Goal: Task Accomplishment & Management: Manage account settings

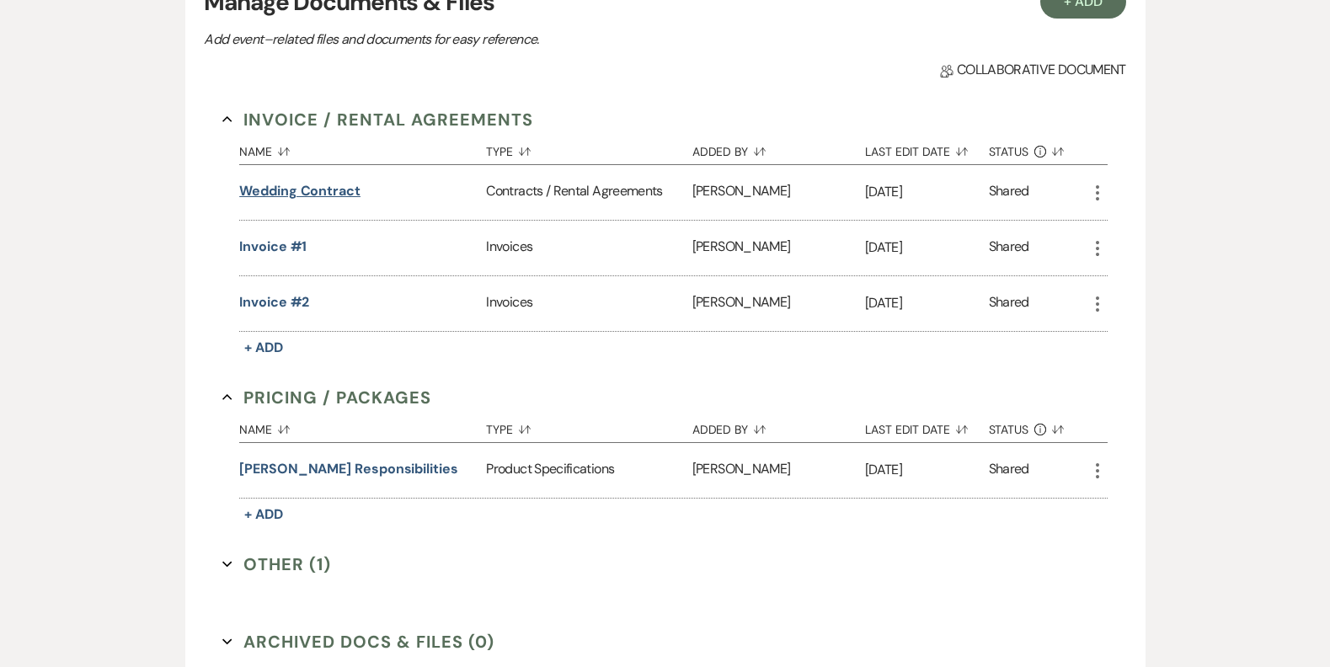
click at [338, 195] on button "Wedding Contract" at bounding box center [299, 191] width 121 height 20
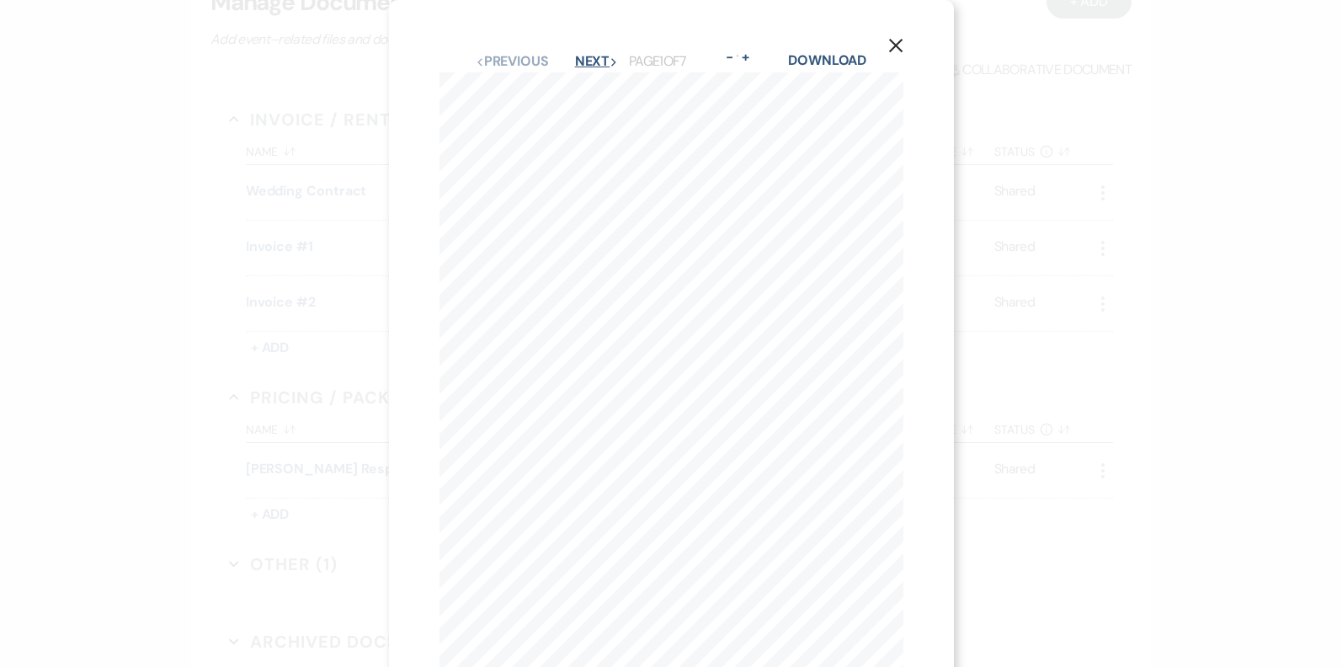
click at [582, 59] on button "Next Next" at bounding box center [597, 61] width 44 height 13
click at [581, 62] on button "Next Next" at bounding box center [596, 61] width 44 height 13
click at [588, 57] on button "Next Next" at bounding box center [596, 61] width 44 height 13
click at [584, 66] on button "Next Next" at bounding box center [596, 61] width 44 height 13
click at [584, 65] on button "Next Next" at bounding box center [596, 61] width 44 height 13
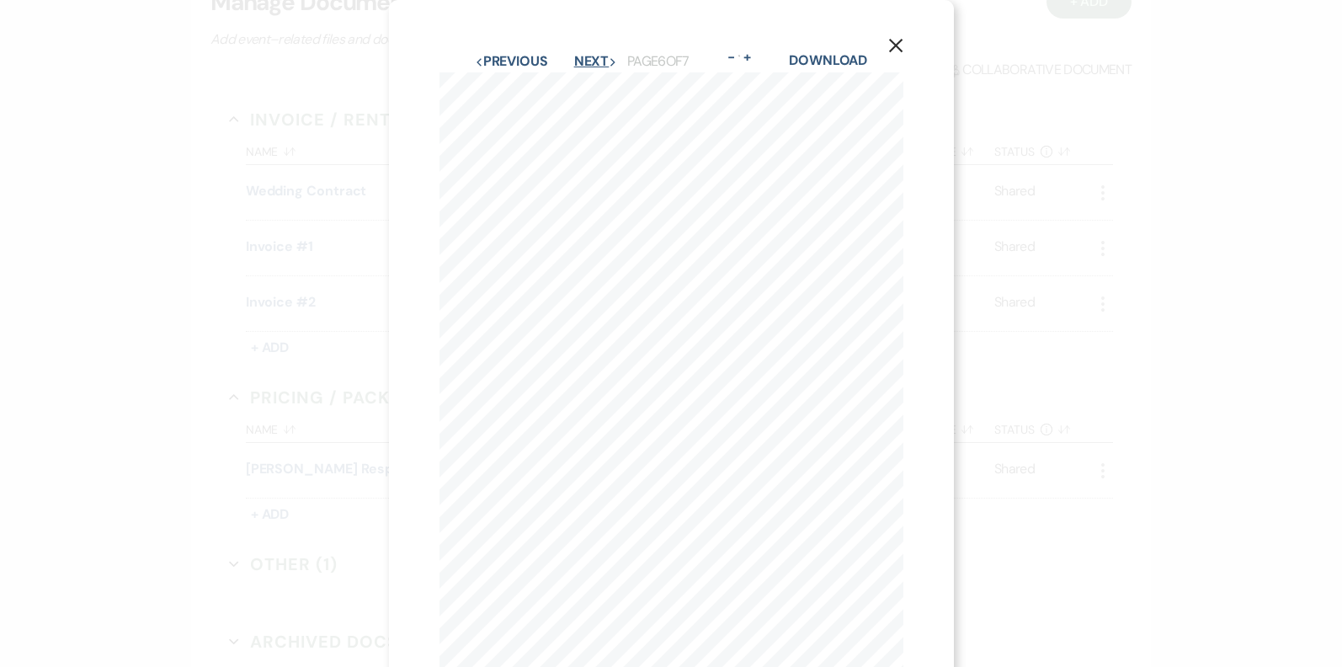
click at [589, 67] on button "Next Next" at bounding box center [596, 61] width 44 height 13
click at [510, 61] on button "Previous Previous" at bounding box center [511, 61] width 73 height 13
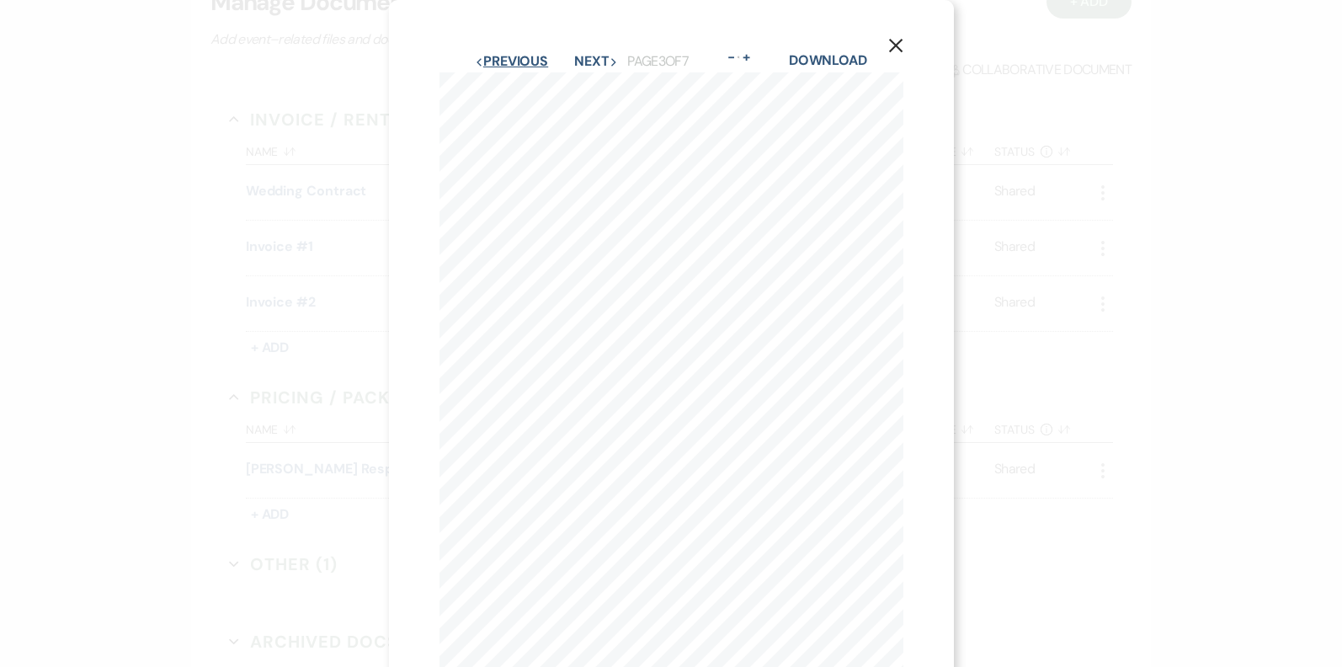
click at [510, 61] on button "Previous Previous" at bounding box center [511, 61] width 73 height 13
click at [580, 23] on button "Next Next" at bounding box center [596, 19] width 44 height 13
click at [502, 58] on button "Previous Previous" at bounding box center [511, 61] width 73 height 13
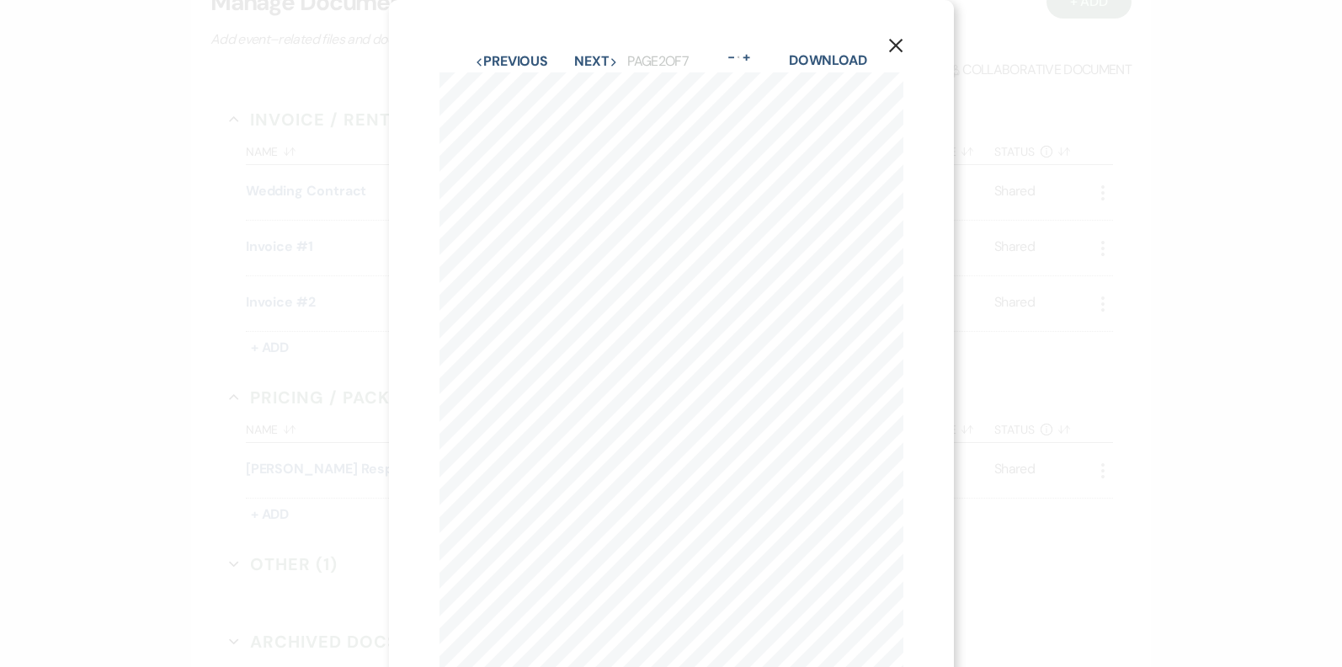
click at [893, 51] on icon "X" at bounding box center [895, 45] width 15 height 15
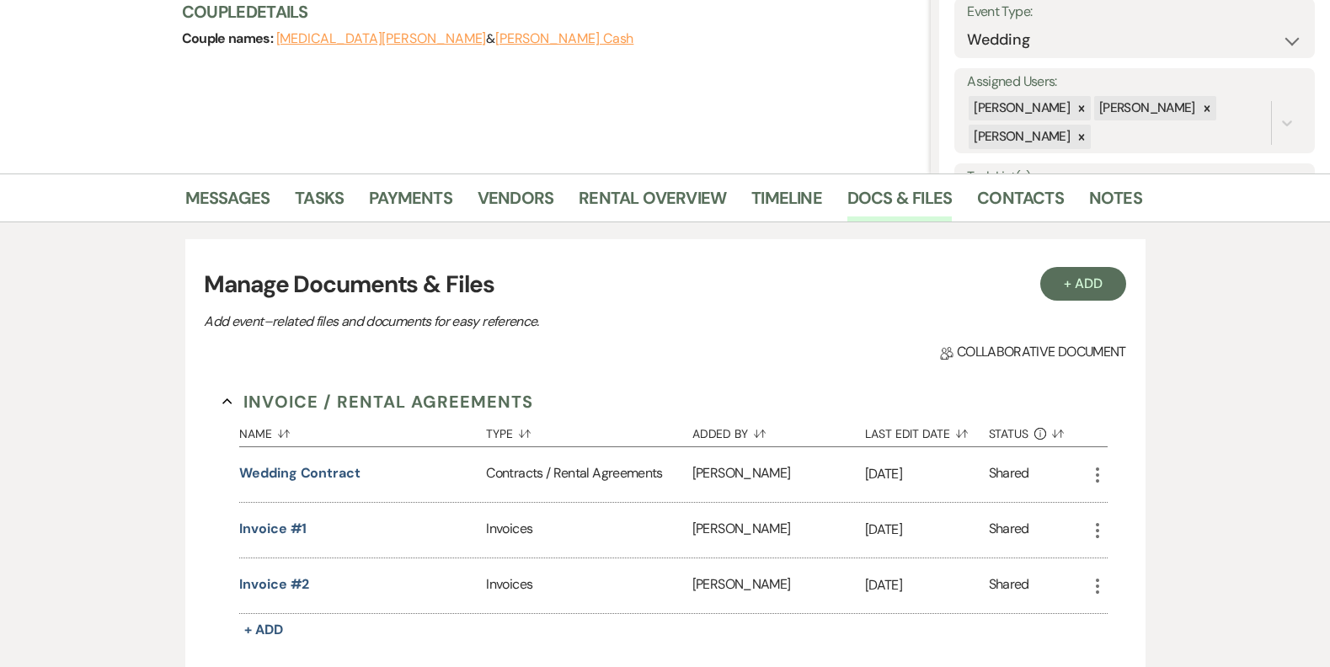
scroll to position [279, 0]
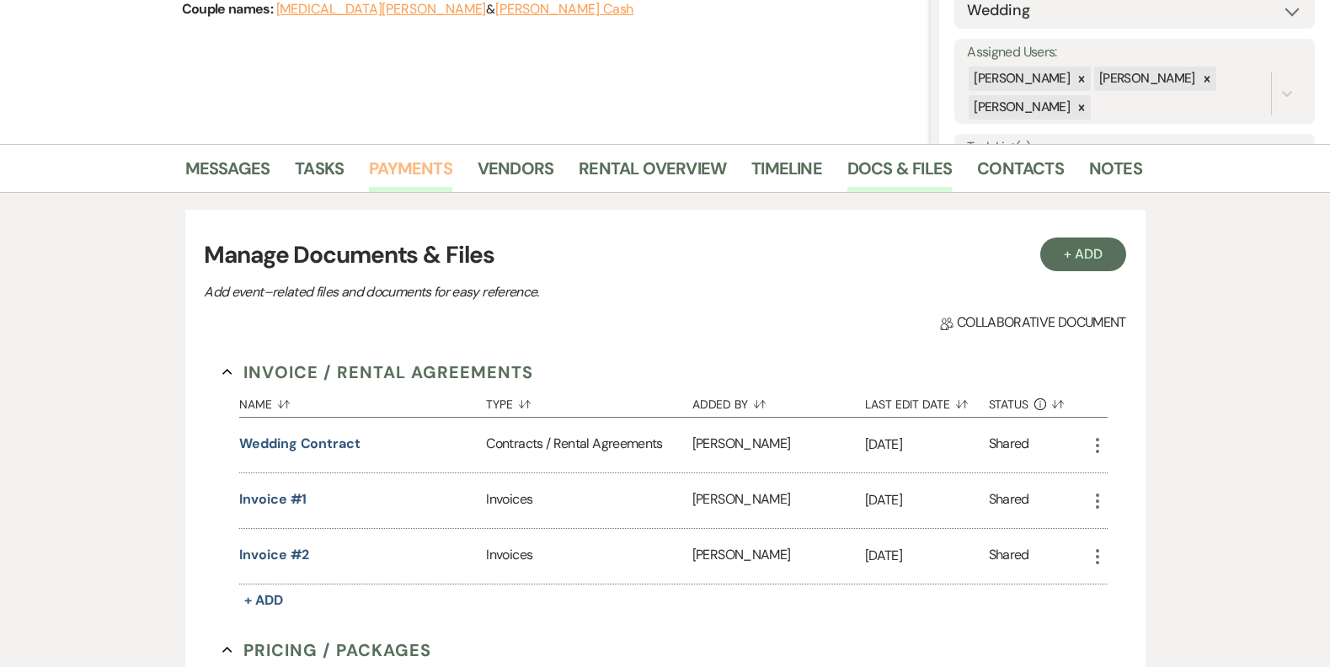
click at [404, 173] on link "Payments" at bounding box center [410, 173] width 83 height 37
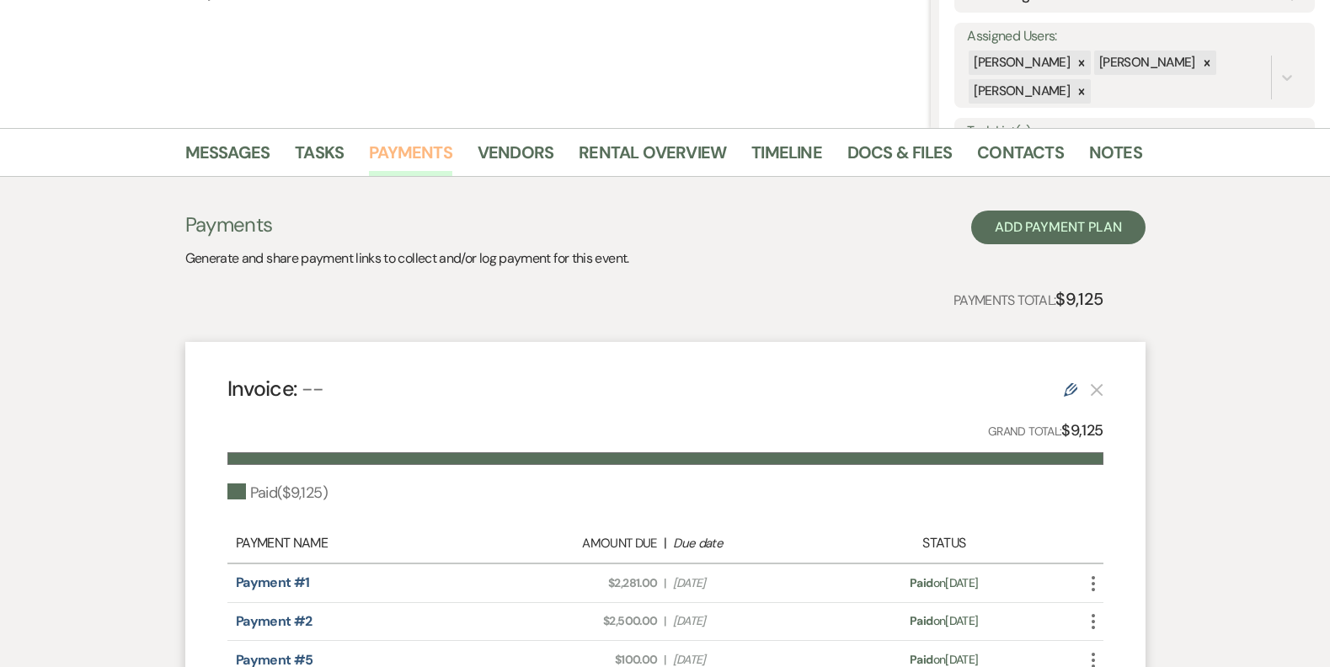
scroll to position [289, 0]
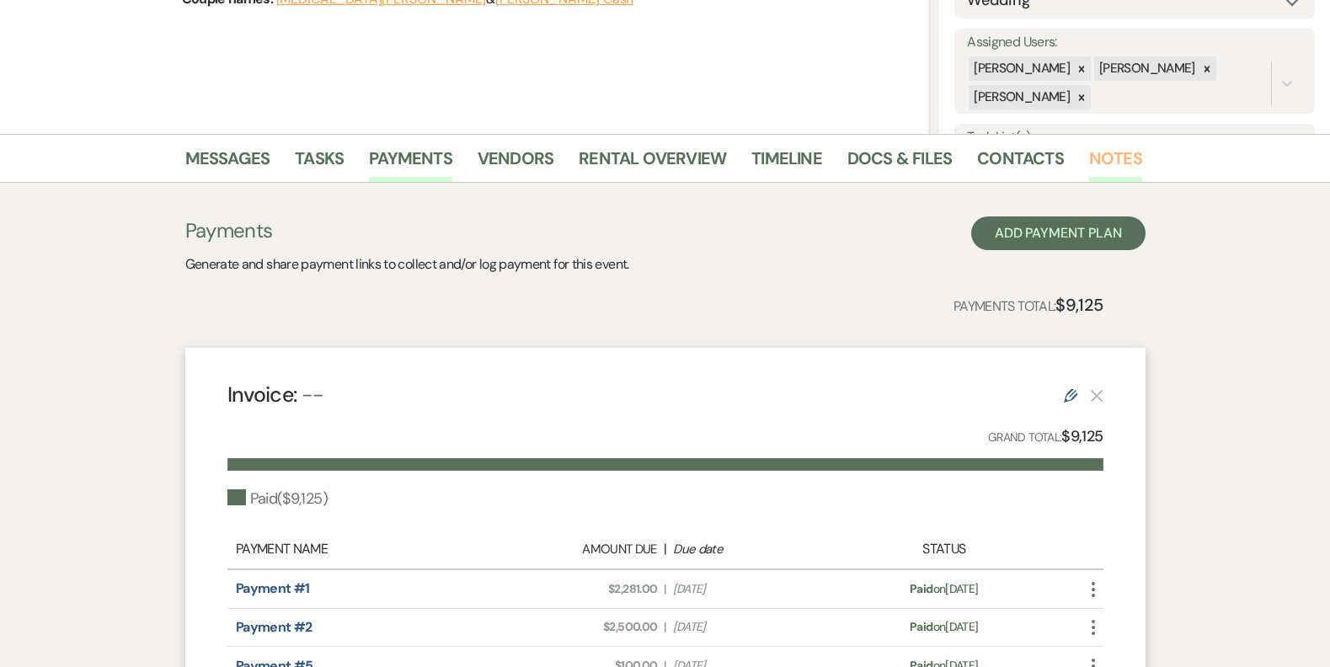
click at [1117, 158] on link "Notes" at bounding box center [1115, 163] width 53 height 37
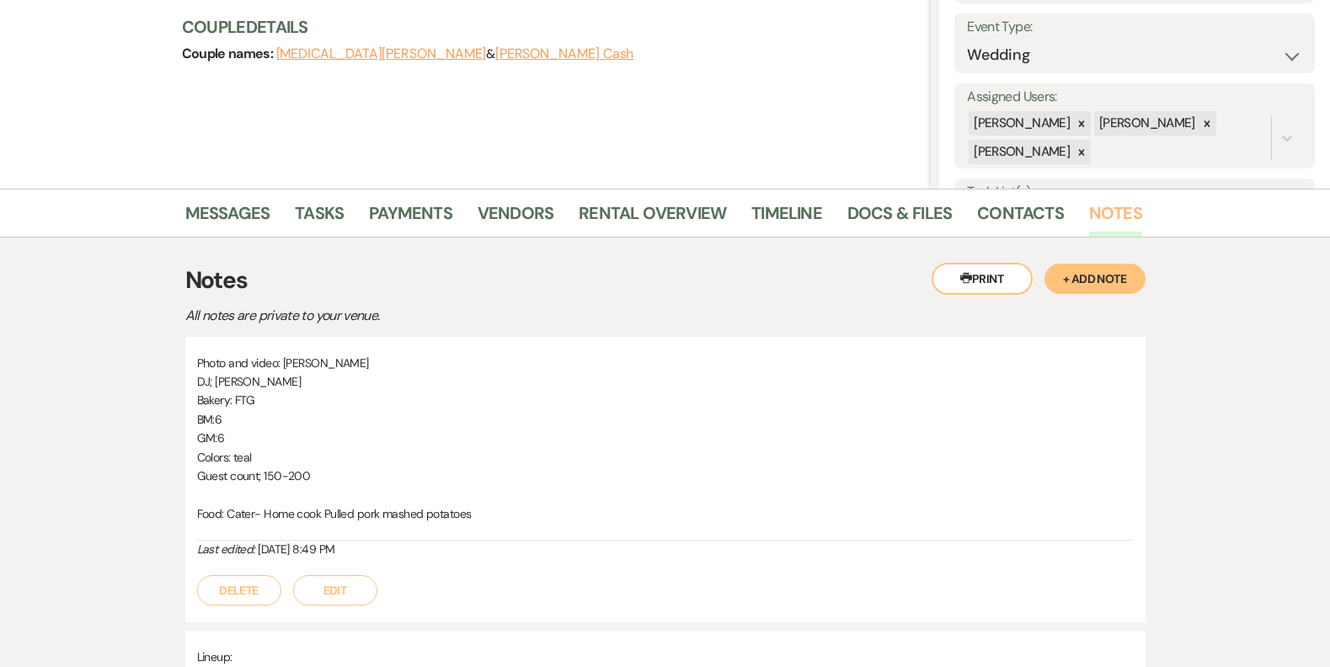
scroll to position [253, 0]
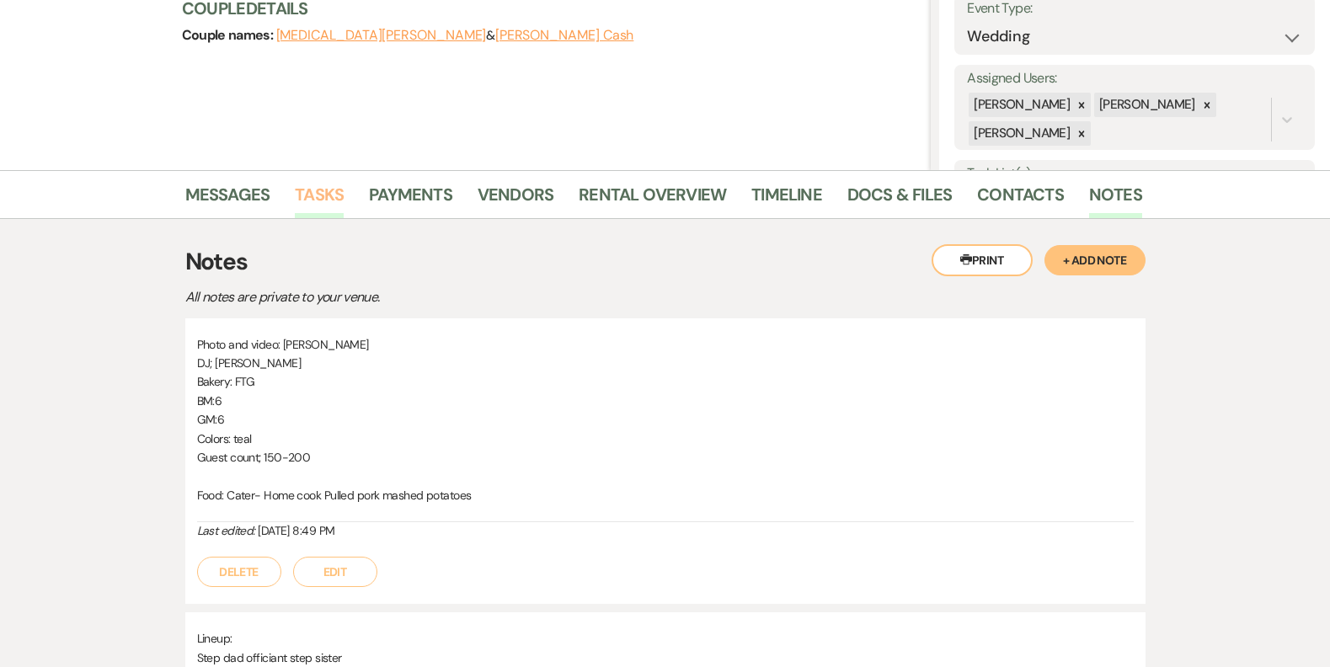
click at [304, 198] on link "Tasks" at bounding box center [319, 199] width 49 height 37
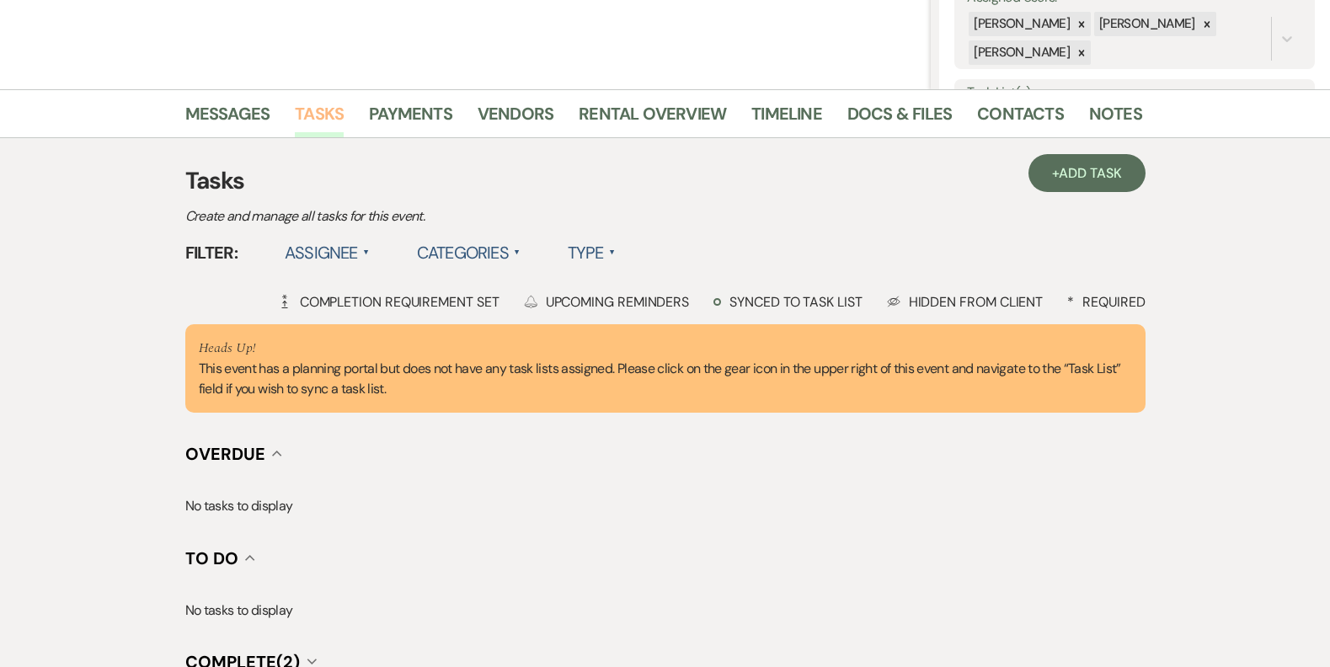
scroll to position [337, 0]
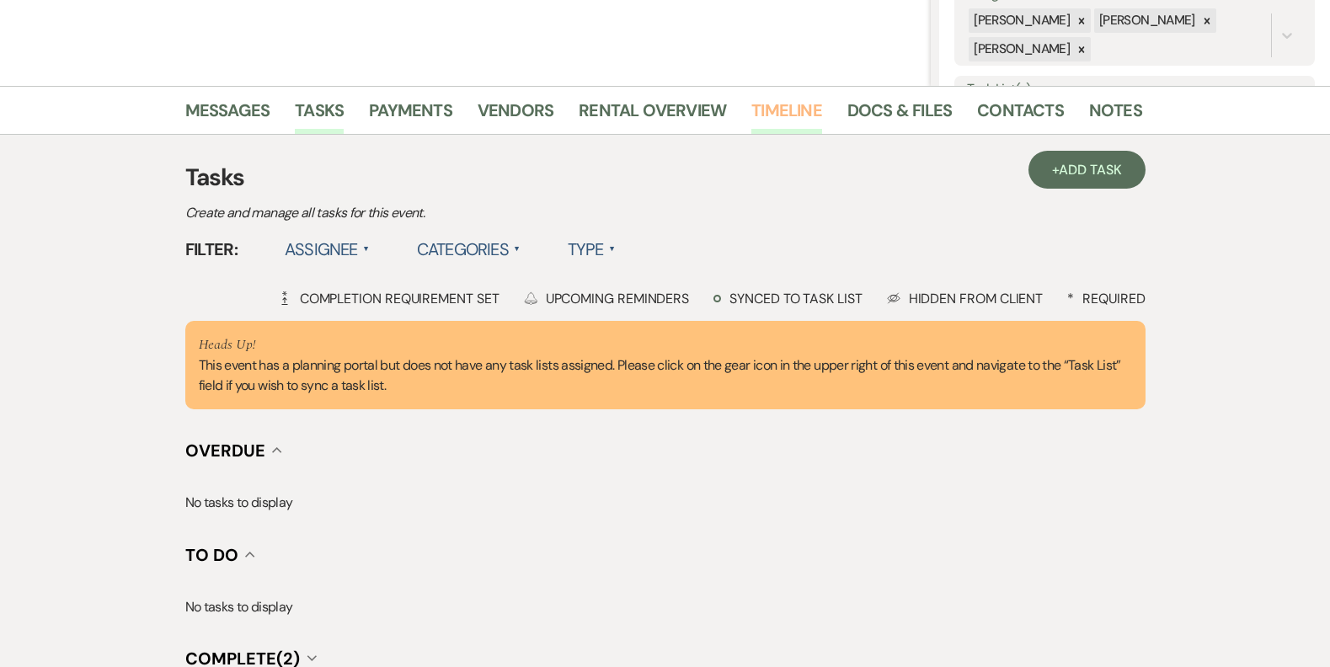
click at [781, 118] on link "Timeline" at bounding box center [786, 115] width 71 height 37
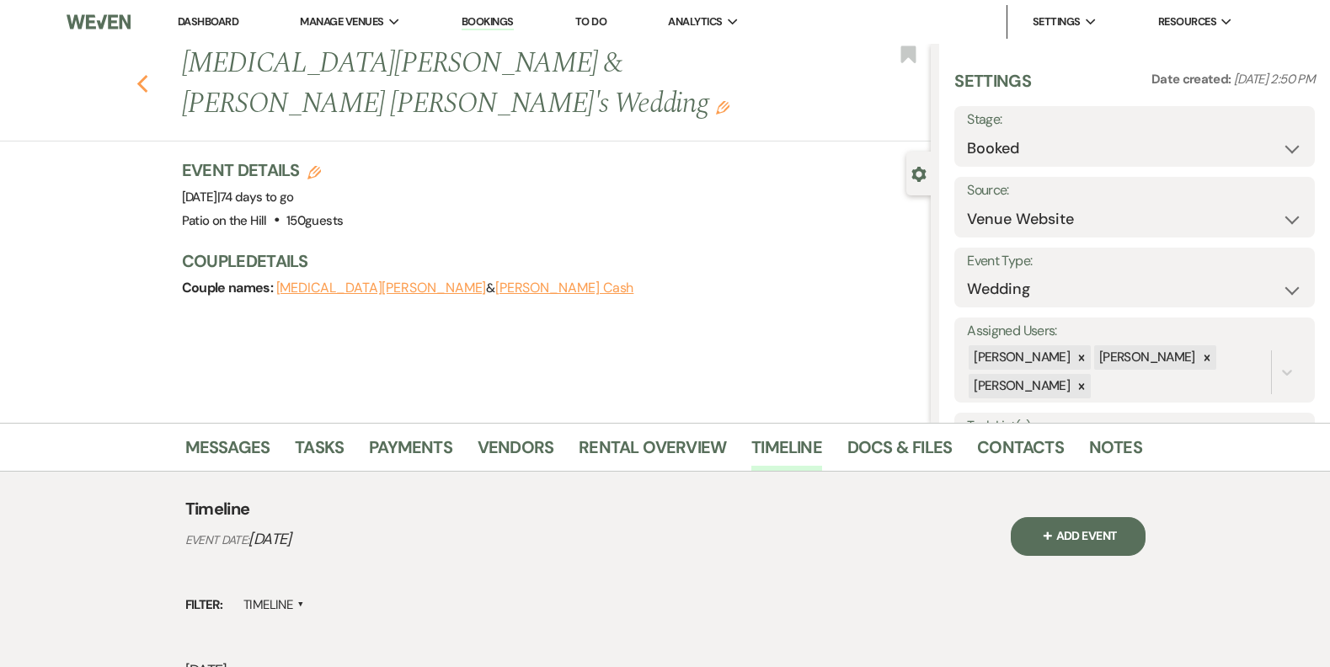
click at [149, 74] on icon "Previous" at bounding box center [142, 84] width 13 height 20
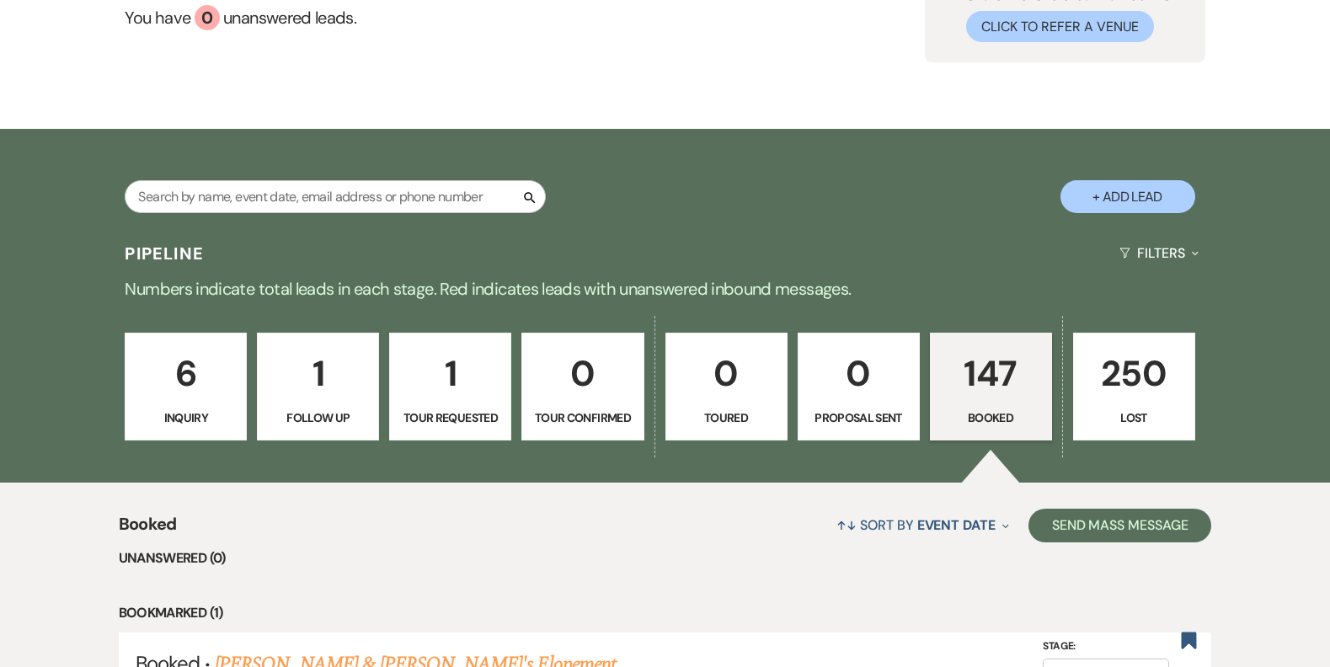
scroll to position [84, 0]
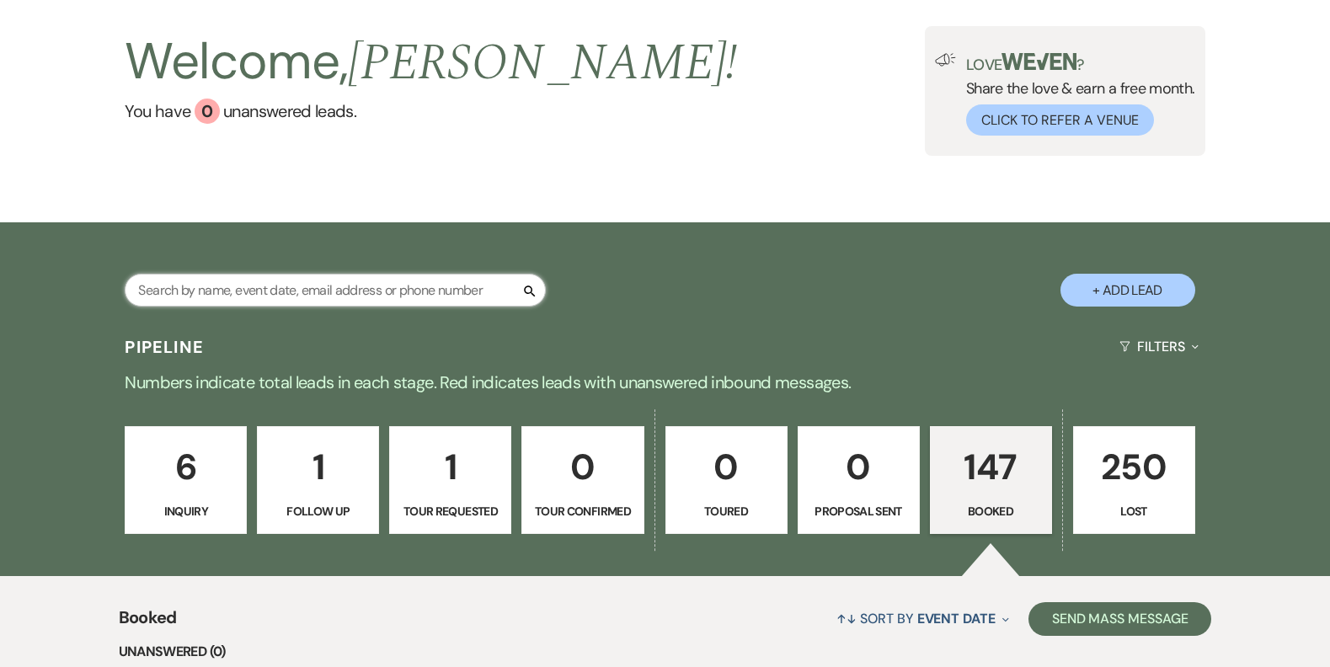
click at [280, 288] on input "text" at bounding box center [335, 290] width 421 height 33
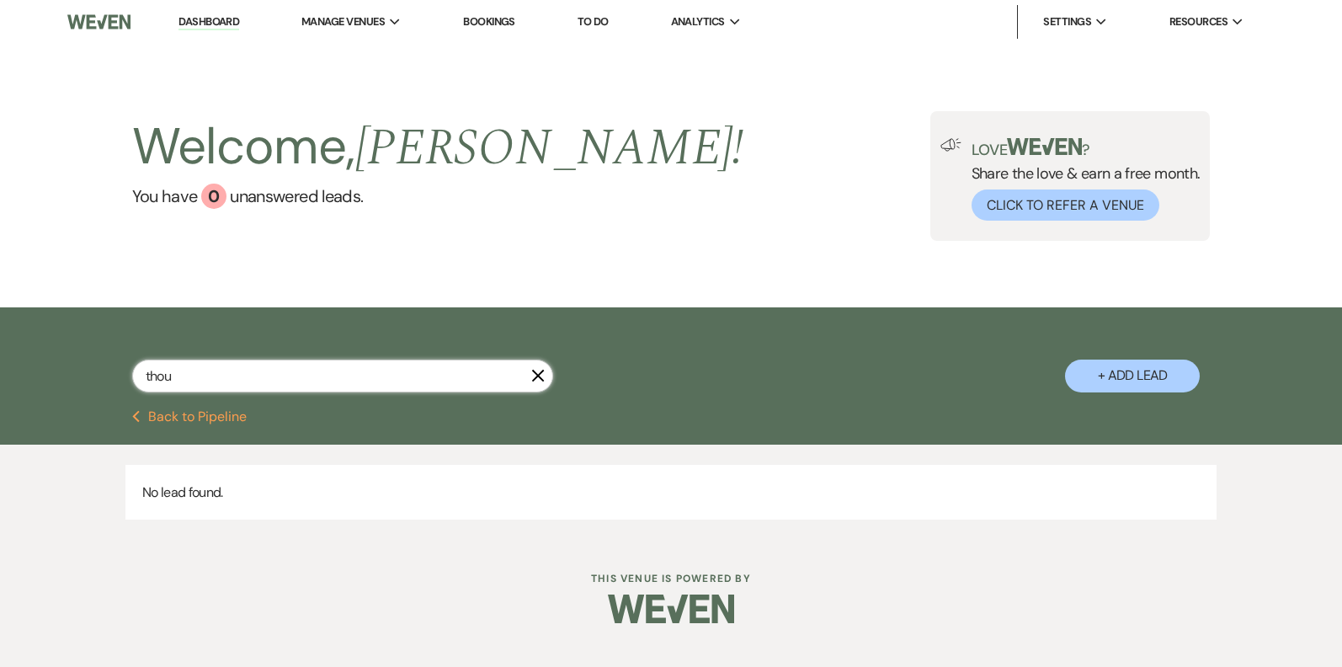
type input "thouv"
select select "8"
select select "7"
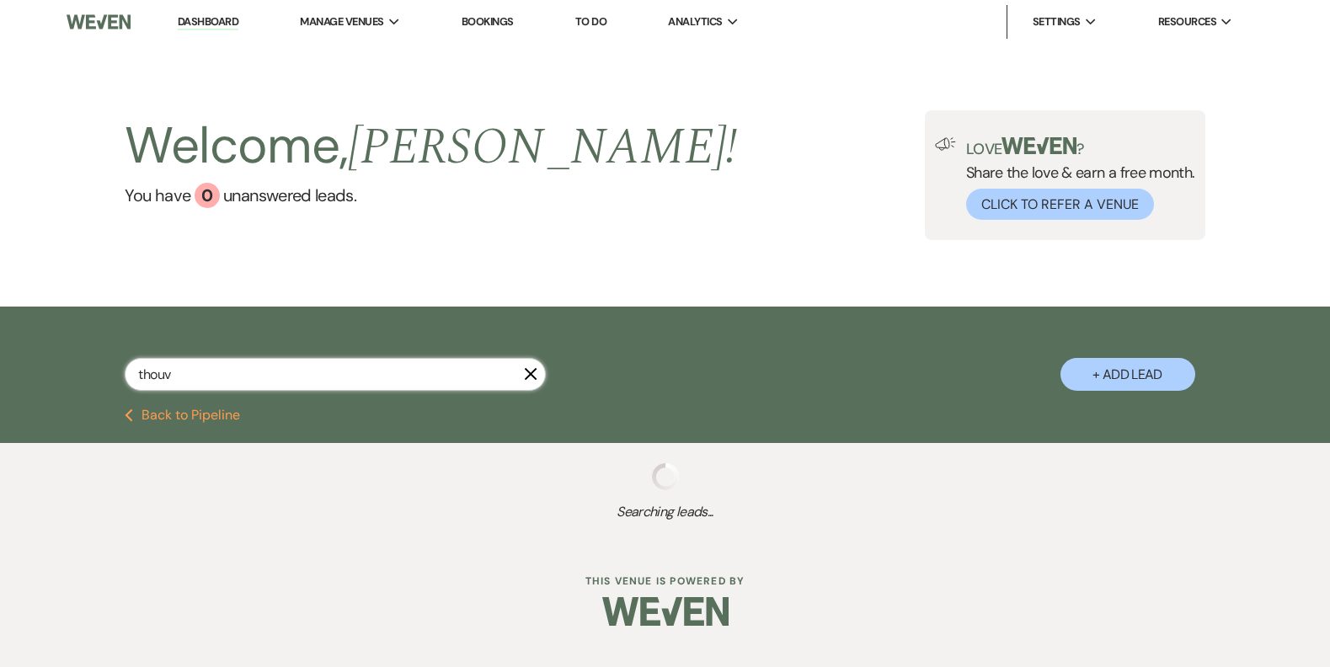
select select "8"
select select "7"
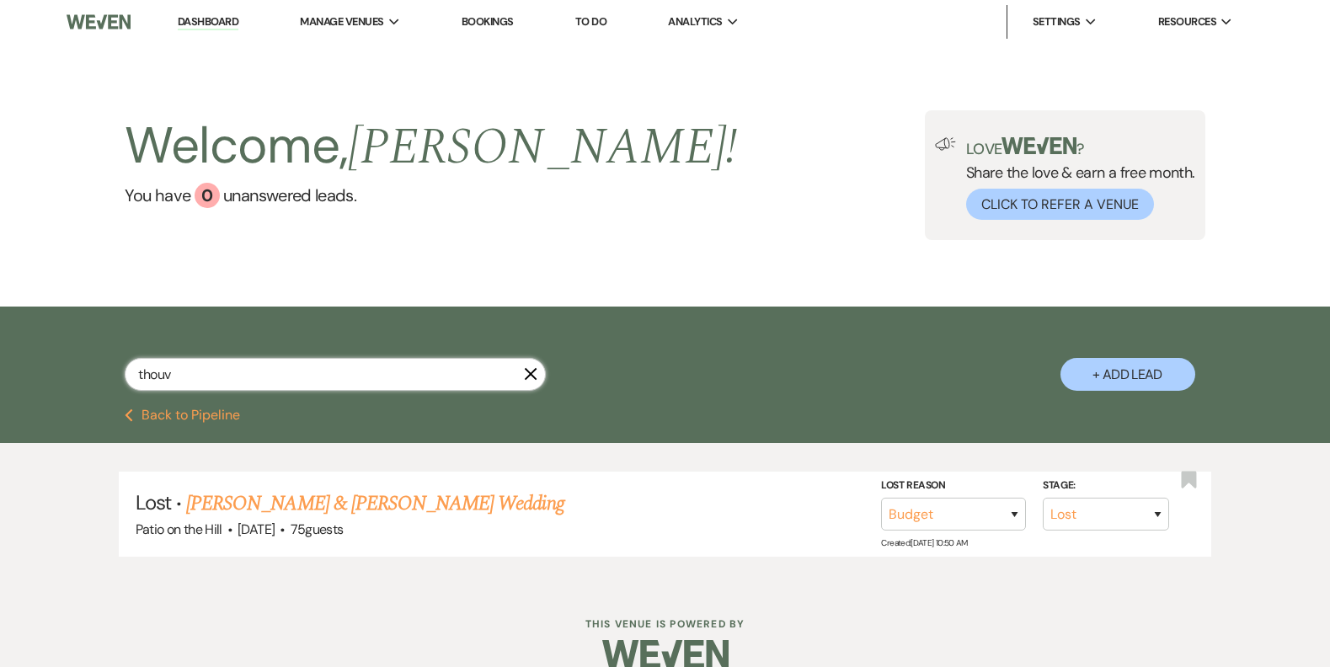
drag, startPoint x: 189, startPoint y: 376, endPoint x: 111, endPoint y: 365, distance: 78.2
click at [111, 365] on div "thouv X + Add Lead" at bounding box center [665, 359] width 1213 height 89
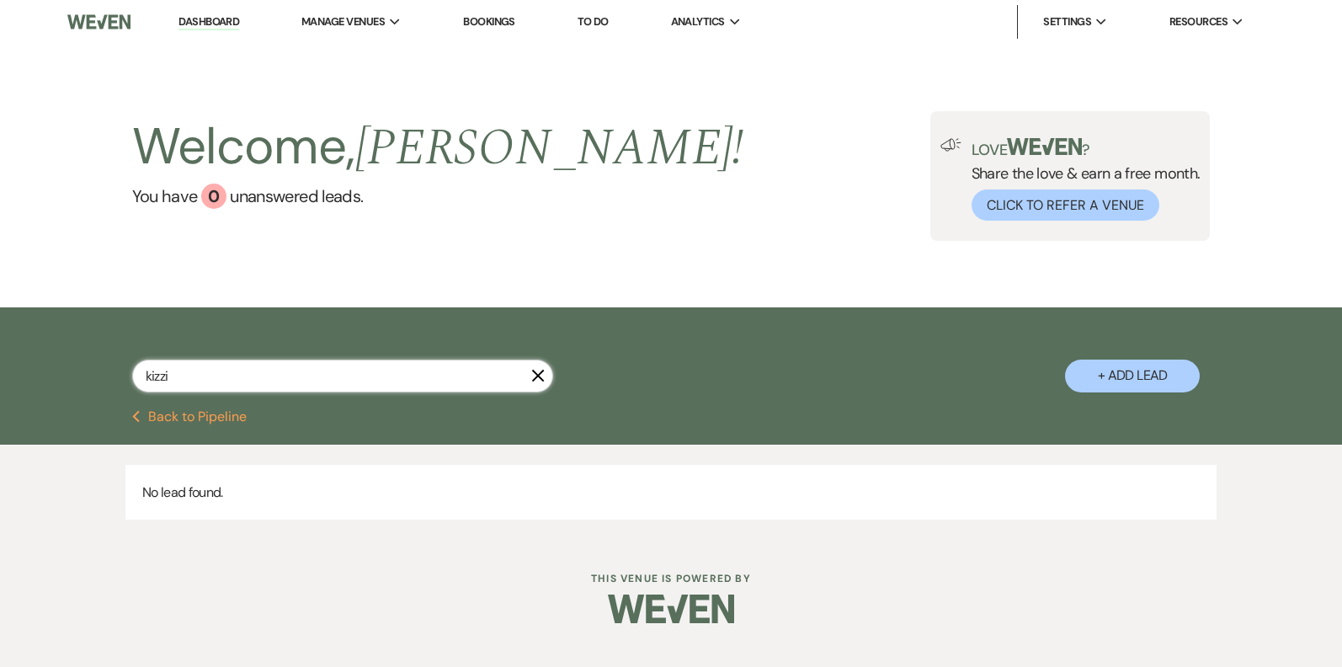
drag, startPoint x: 208, startPoint y: 375, endPoint x: 109, endPoint y: 371, distance: 99.4
click at [109, 371] on div "kizzi X + Add Lead" at bounding box center [671, 360] width 1213 height 89
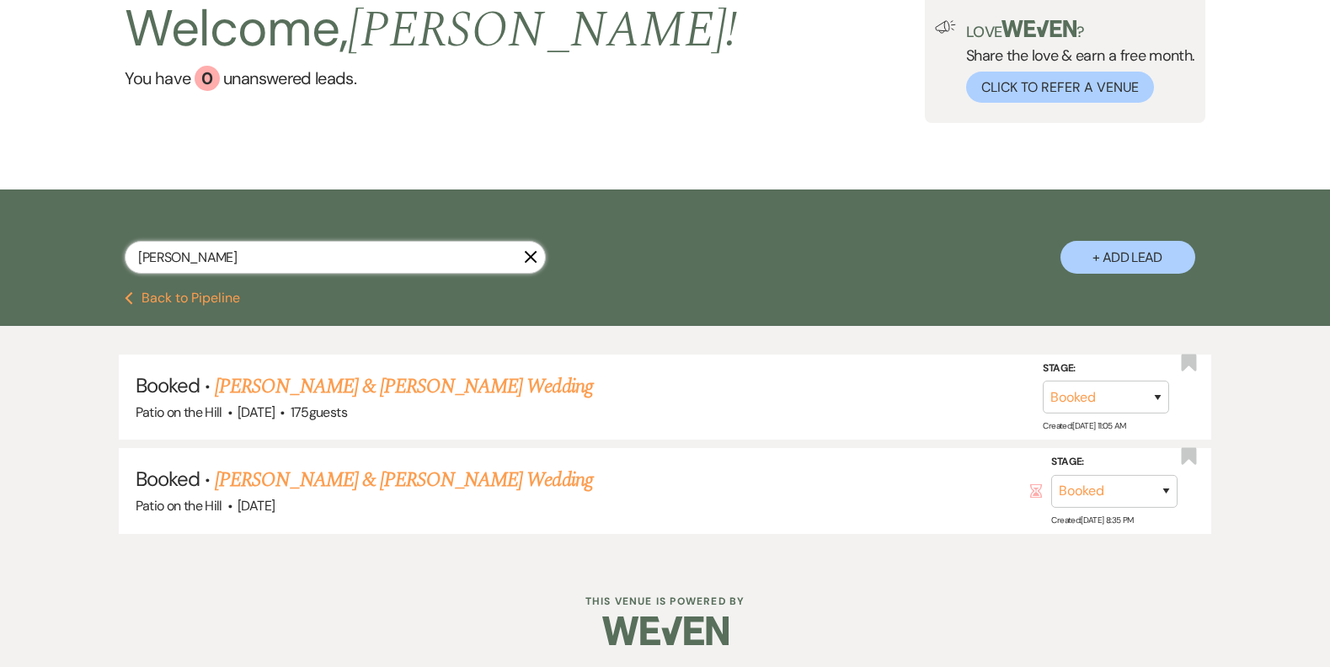
scroll to position [120, 0]
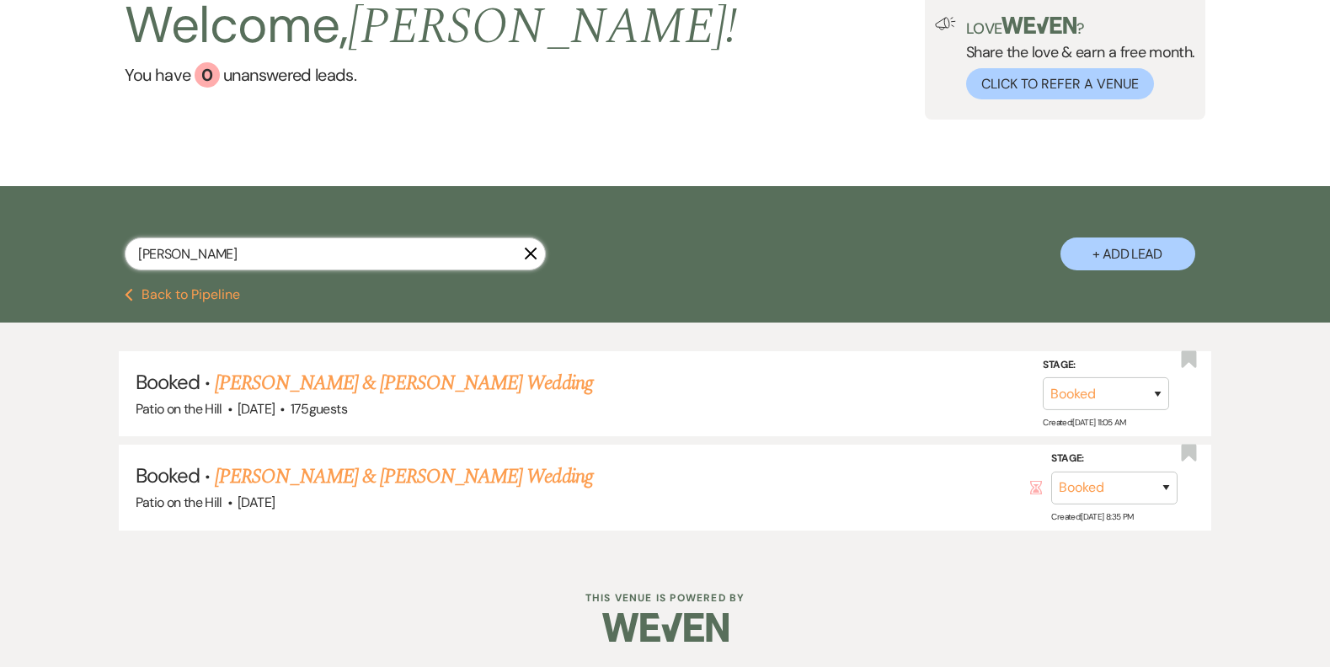
type input "[PERSON_NAME]"
click at [529, 252] on use "button" at bounding box center [531, 254] width 13 height 13
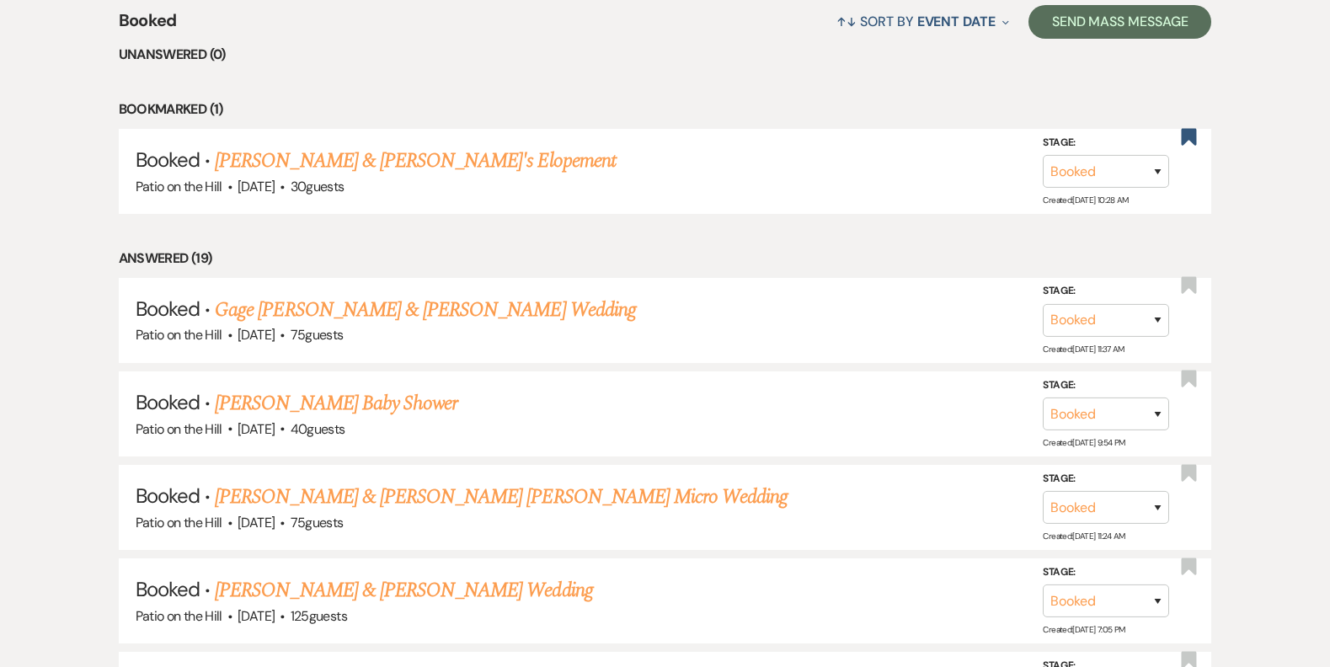
scroll to position [421, 0]
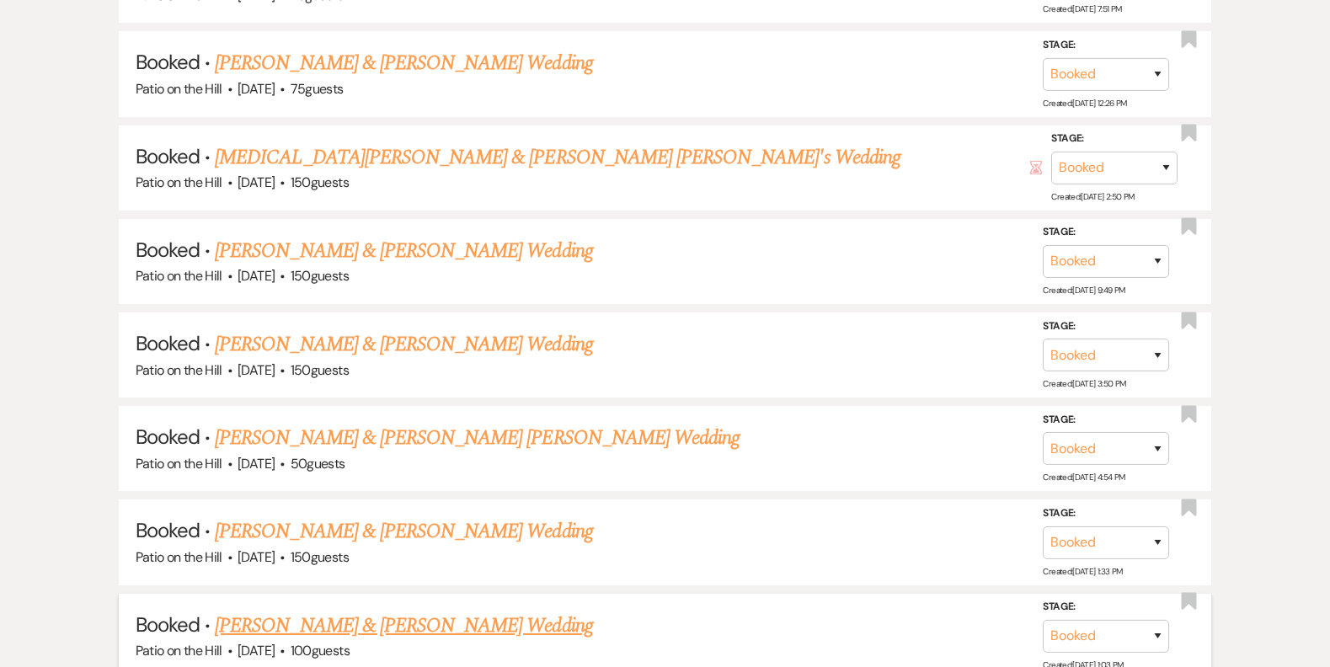
scroll to position [1600, 0]
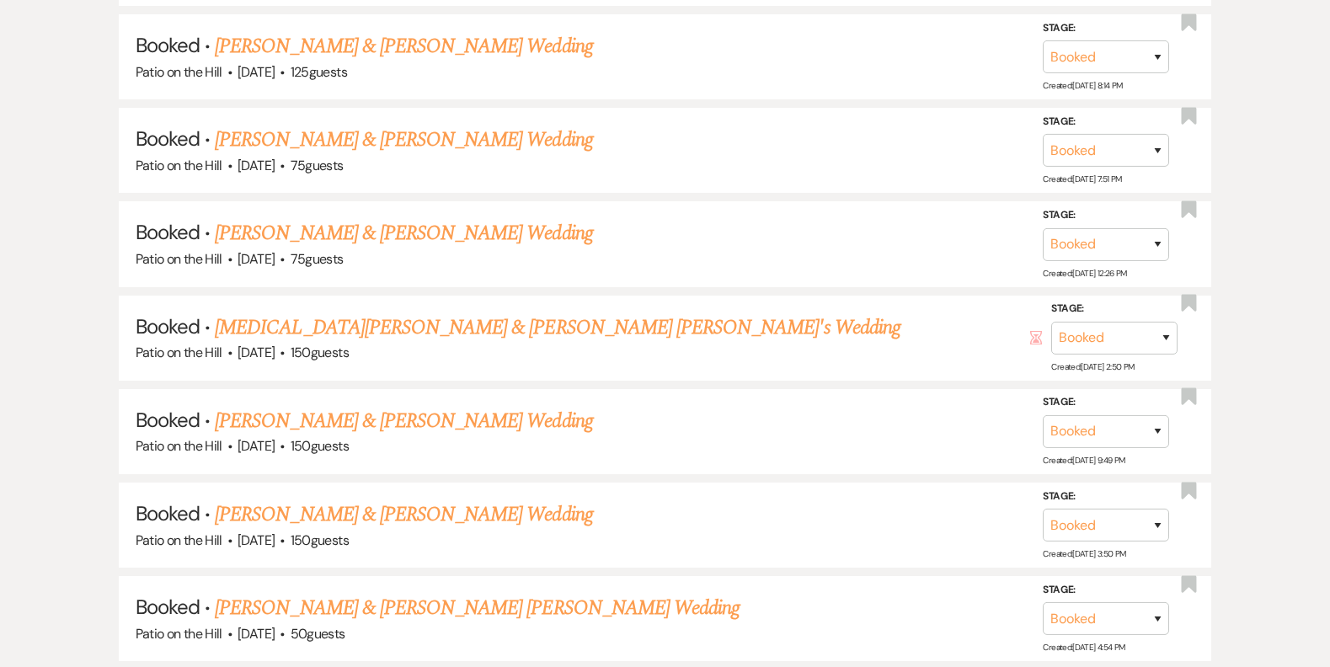
click at [370, 232] on link "[PERSON_NAME] & [PERSON_NAME] Wedding" at bounding box center [403, 233] width 377 height 30
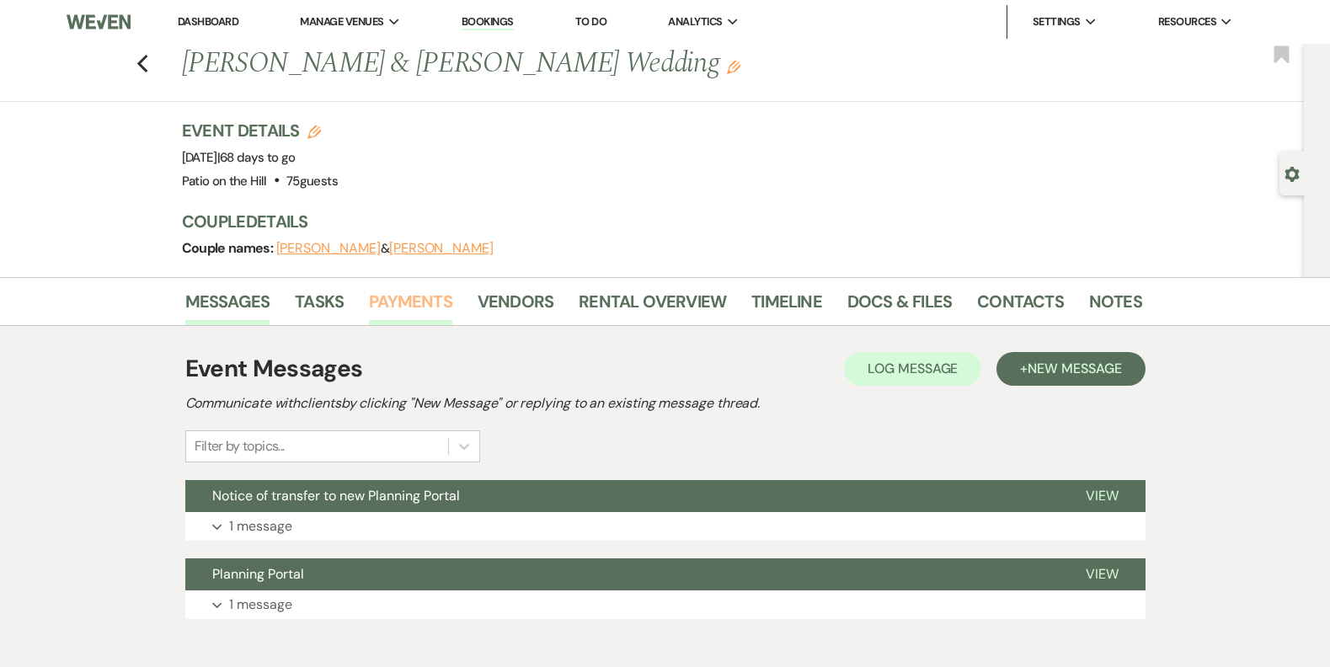
click at [435, 136] on div "Event Details Edit Event Date: [DATE] | 68 days to go Venue: [GEOGRAPHIC_DATA] …" at bounding box center [653, 156] width 943 height 74
click at [403, 306] on link "Payments" at bounding box center [410, 306] width 83 height 37
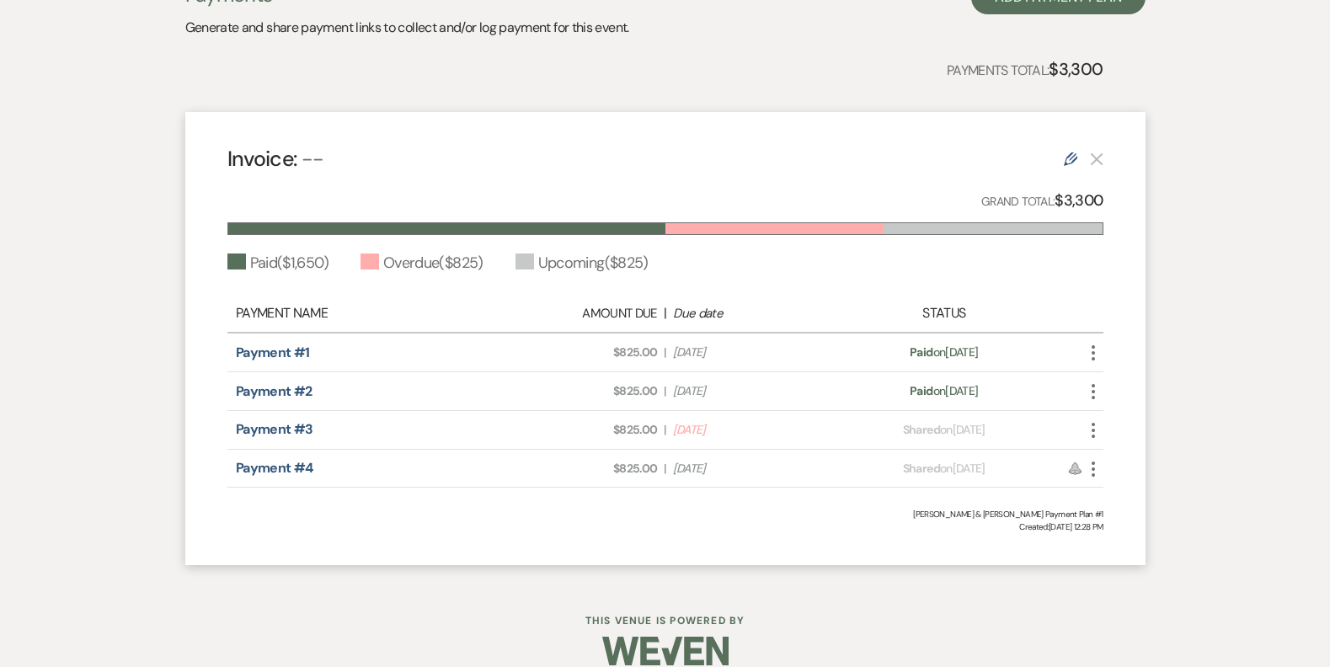
scroll to position [403, 0]
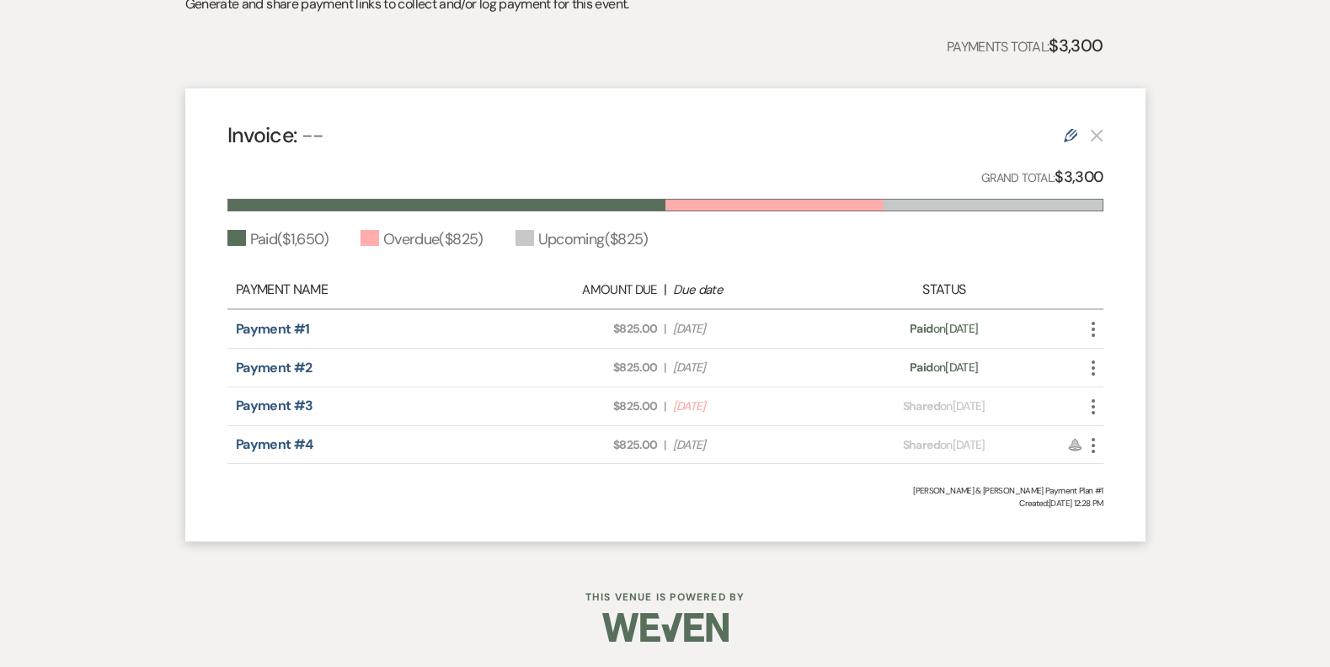
click at [222, 506] on div "Invoice: -- Edit Grand Total: $3,300 Paid ( $1,650 ) Overdue ( $825 ) Upcoming …" at bounding box center [665, 315] width 960 height 454
click at [214, 529] on div "Invoice: -- Edit Grand Total: $3,300 Paid ( $1,650 ) Overdue ( $825 ) Upcoming …" at bounding box center [665, 315] width 960 height 454
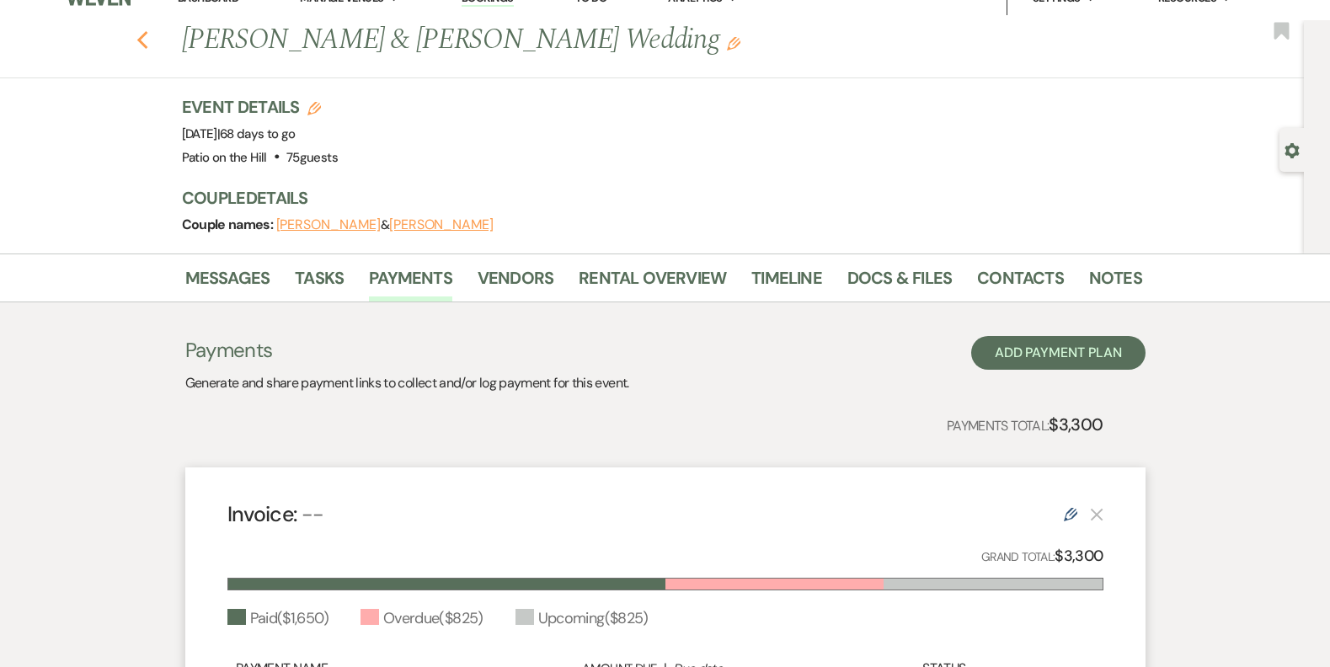
scroll to position [0, 0]
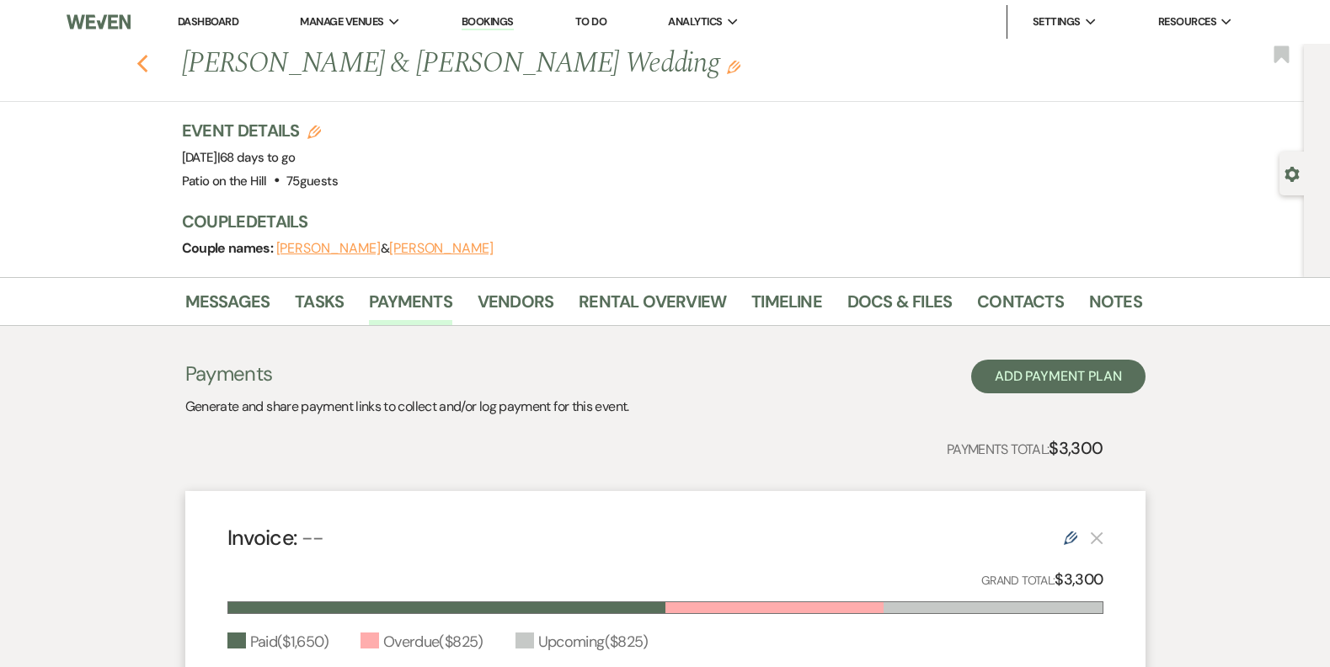
click at [149, 63] on icon "Previous" at bounding box center [142, 64] width 13 height 20
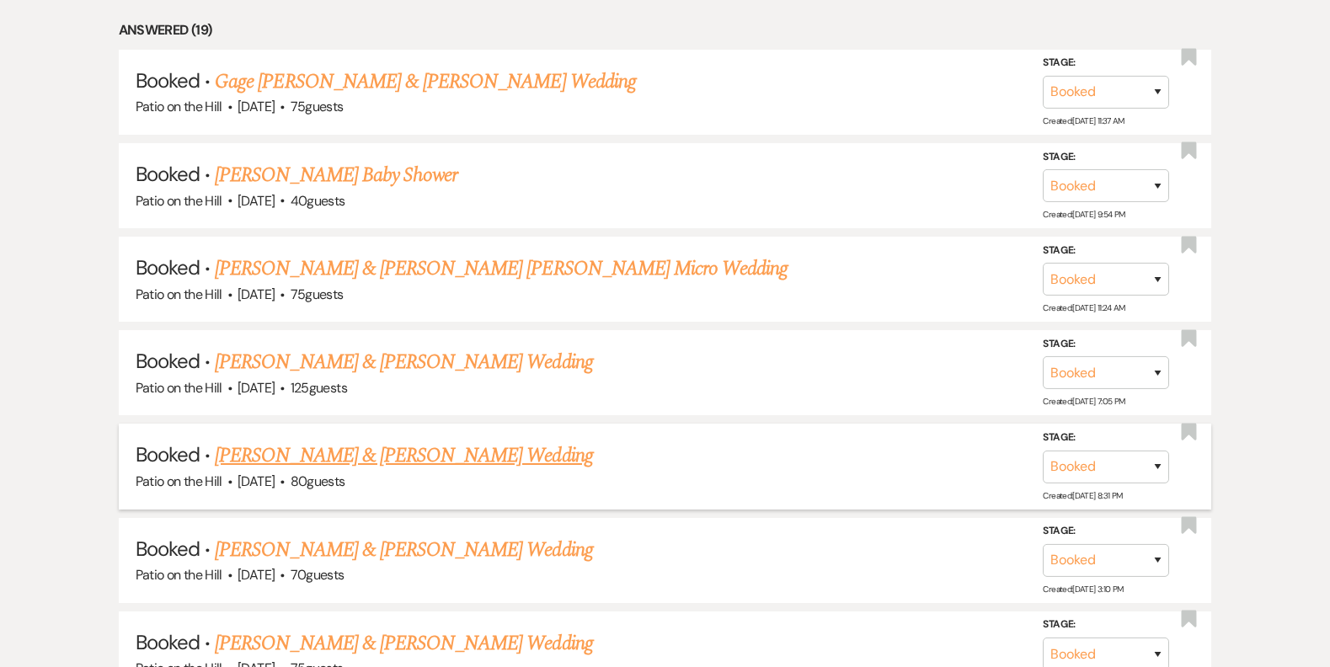
scroll to position [842, 0]
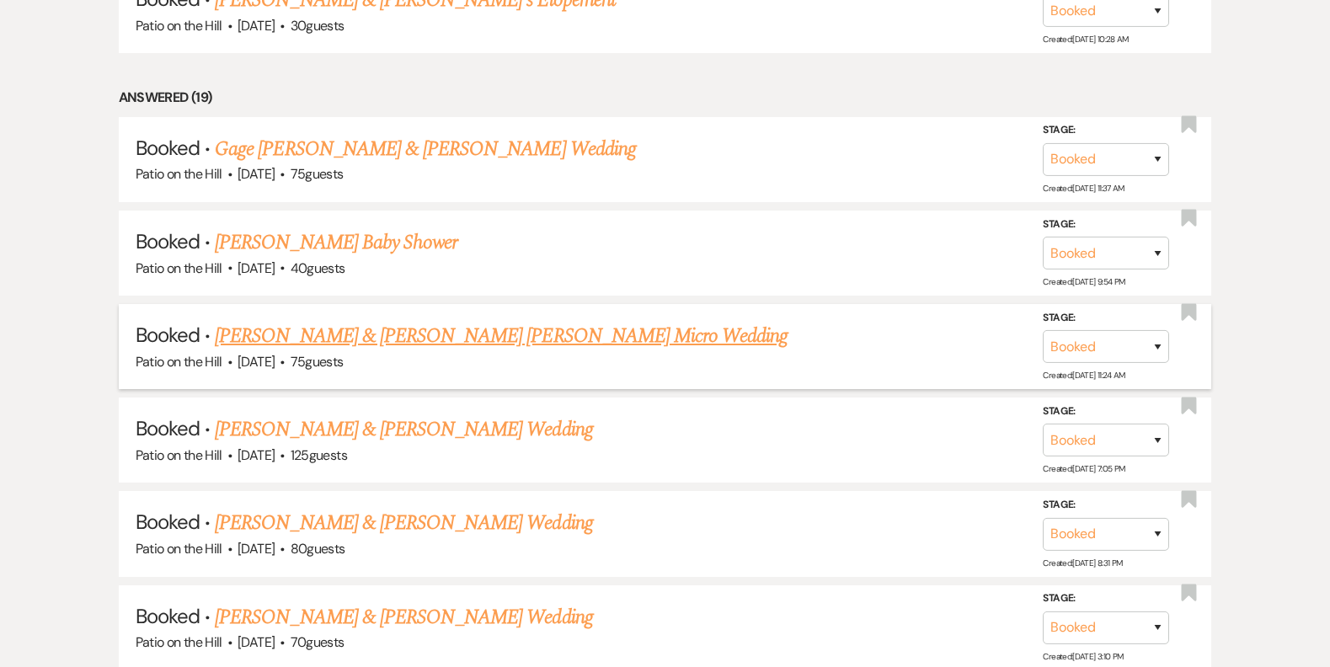
click at [397, 335] on link "[PERSON_NAME] & [PERSON_NAME] [PERSON_NAME] Micro Wedding" at bounding box center [501, 336] width 573 height 30
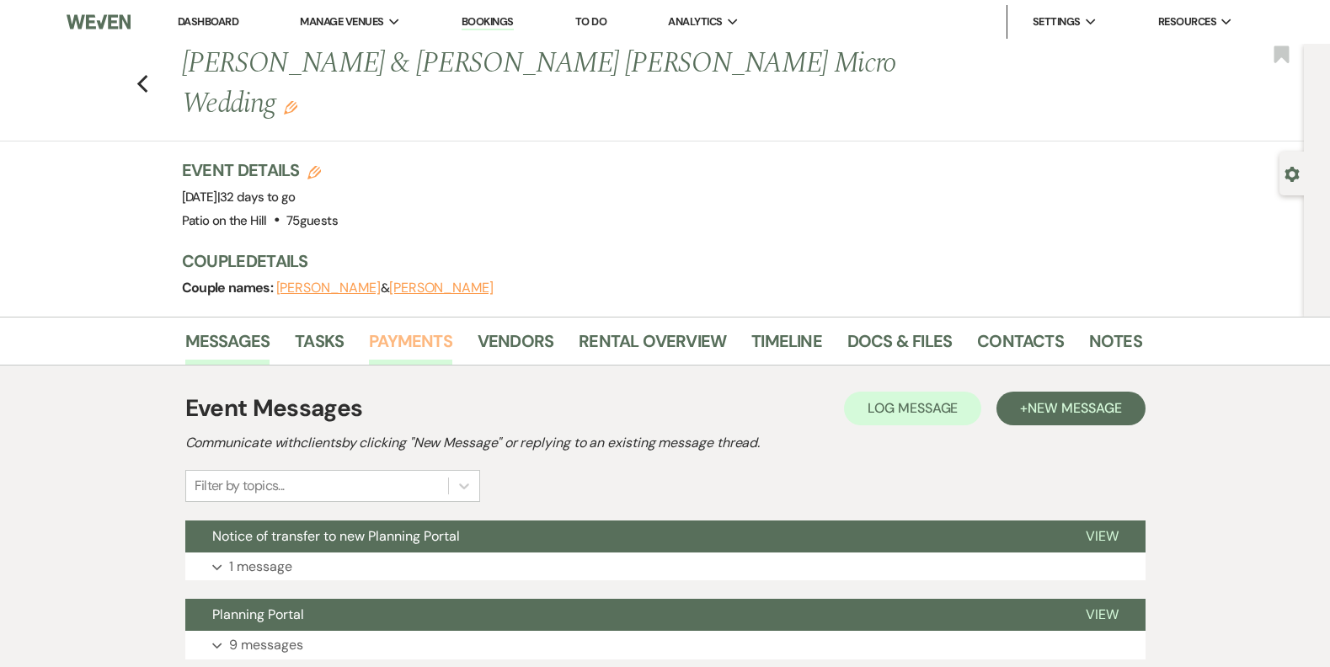
click at [396, 328] on link "Payments" at bounding box center [410, 346] width 83 height 37
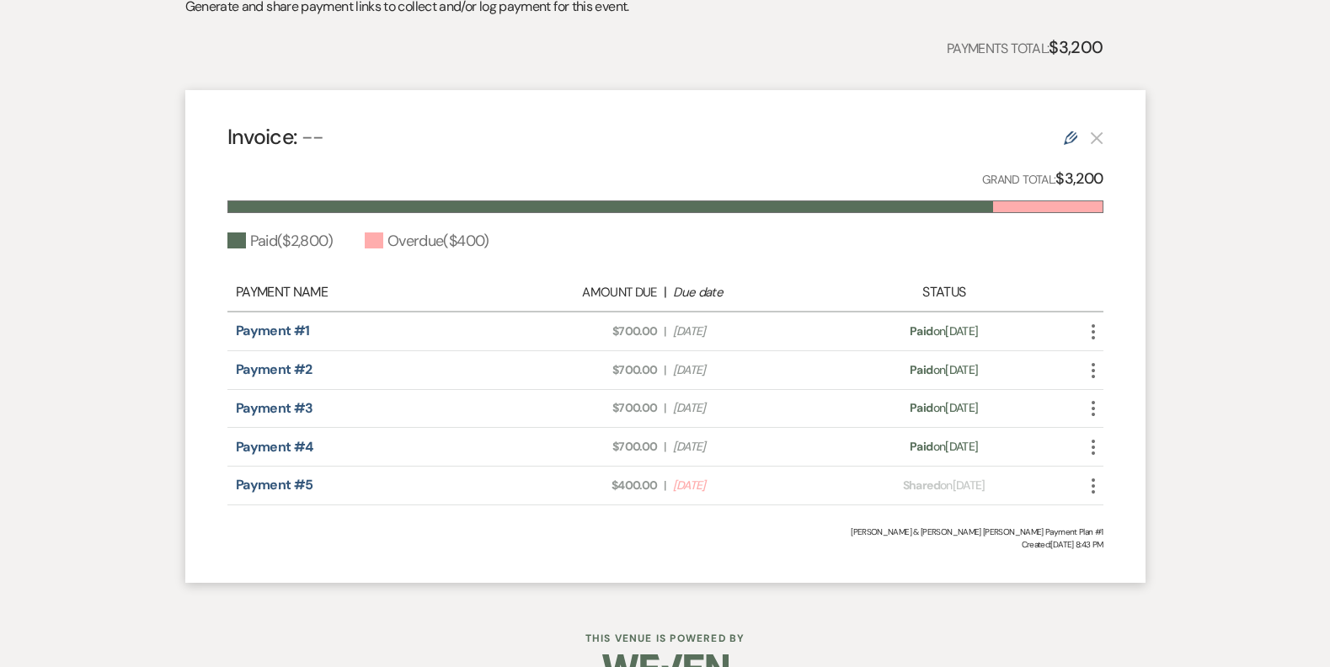
scroll to position [441, 0]
click at [212, 507] on div "Invoice: -- Edit Grand Total: $3,200 Paid ( $2,800 ) Overdue ( $400 ) Payment N…" at bounding box center [665, 335] width 960 height 492
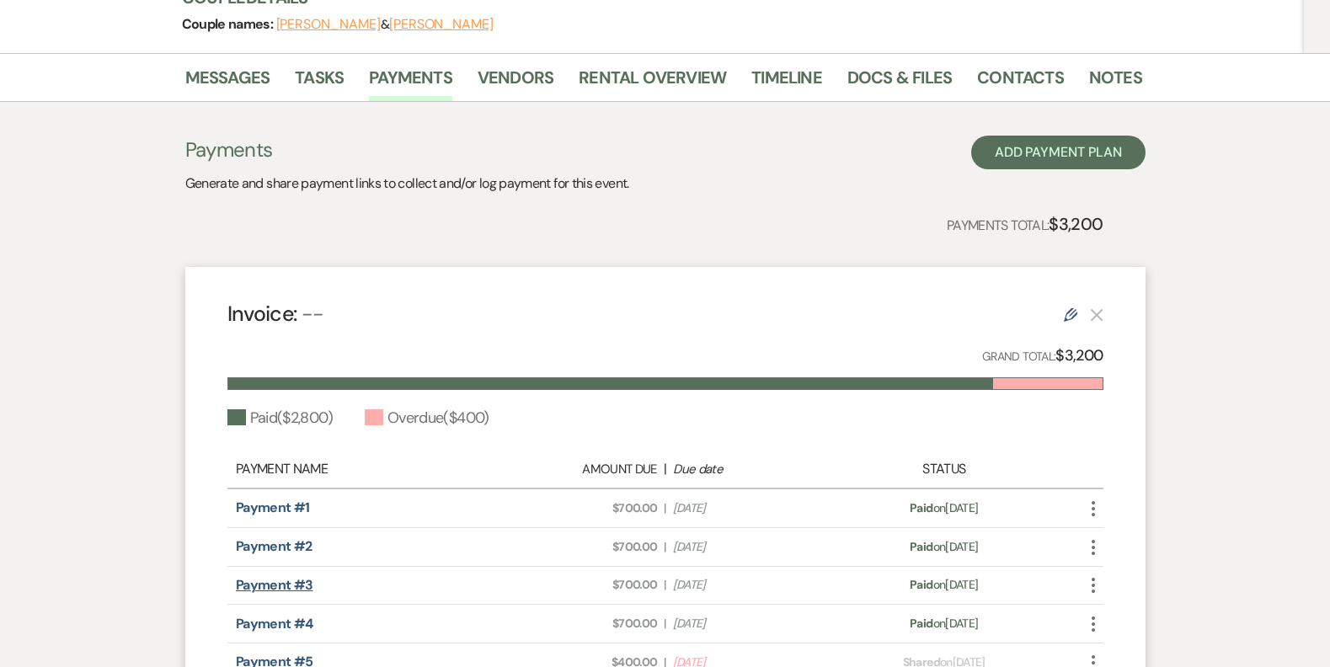
scroll to position [20, 0]
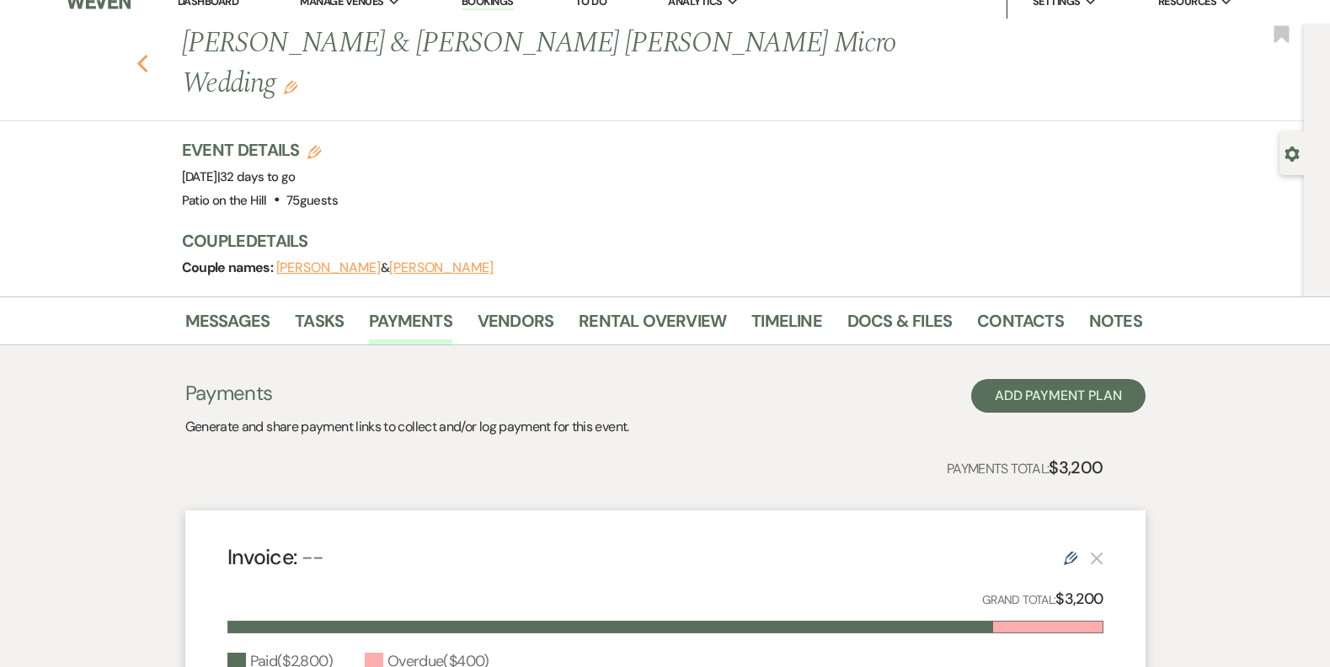
click at [148, 54] on icon "Previous" at bounding box center [142, 64] width 13 height 20
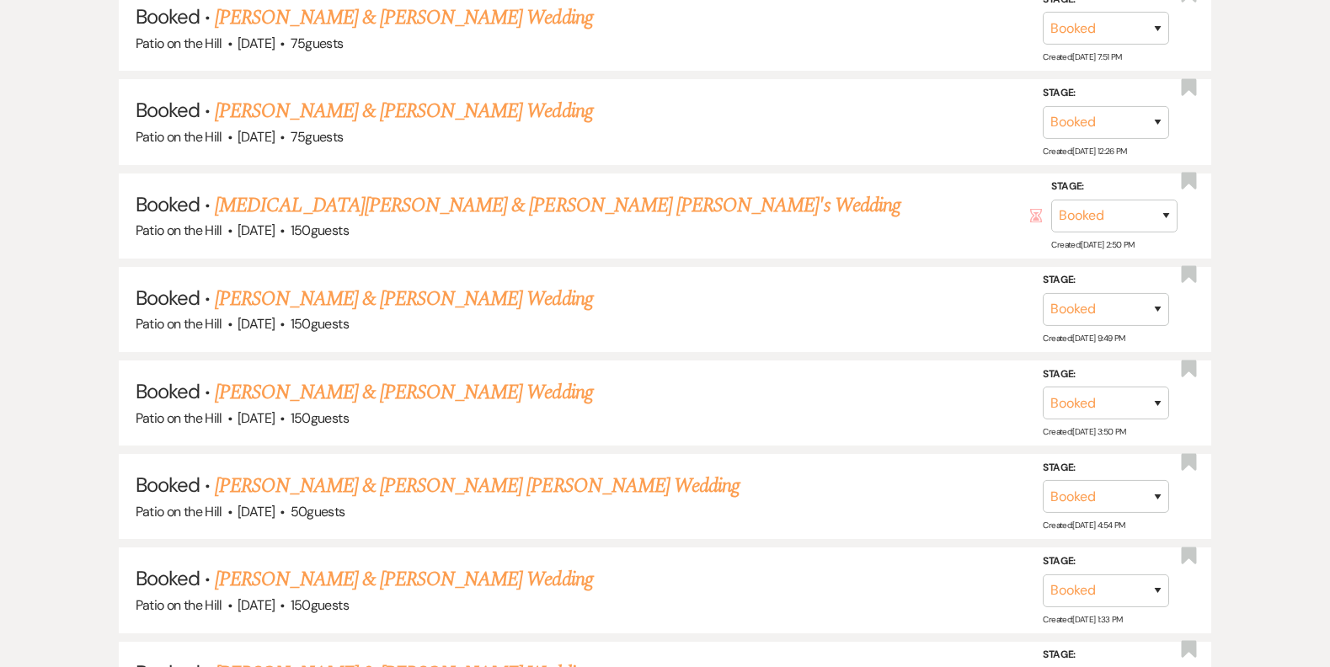
scroll to position [1768, 0]
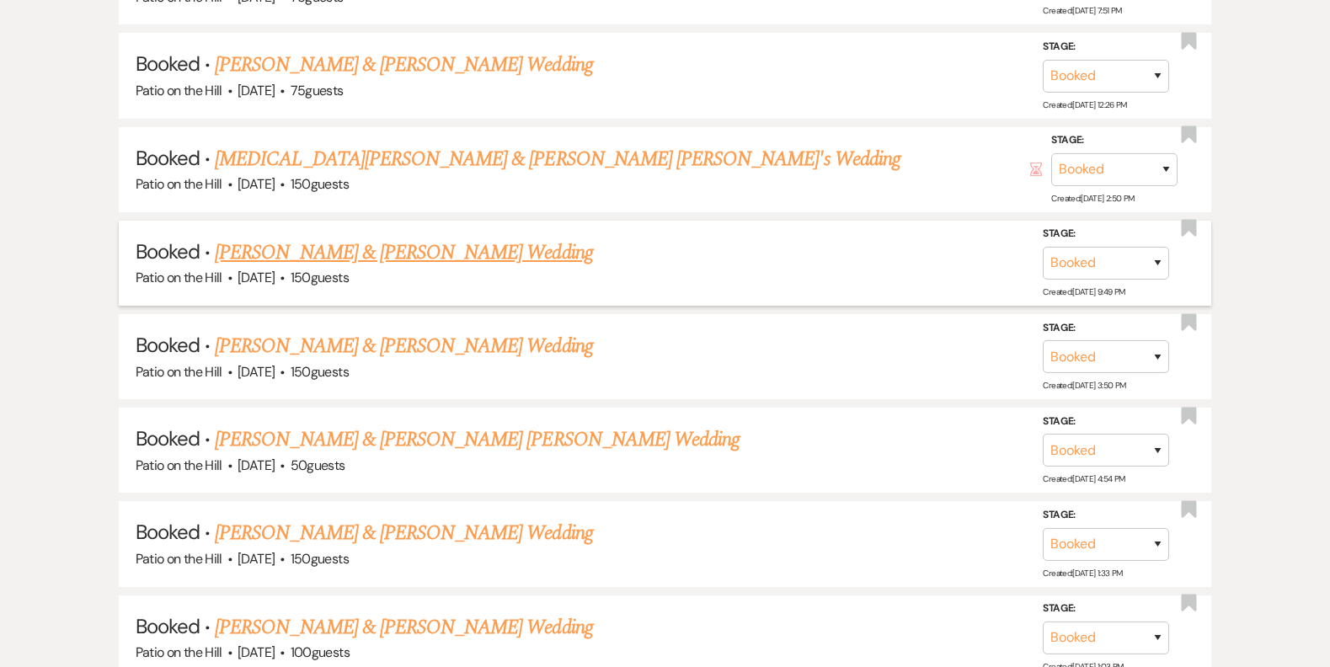
click at [379, 254] on link "[PERSON_NAME] & [PERSON_NAME] Wedding" at bounding box center [403, 252] width 377 height 30
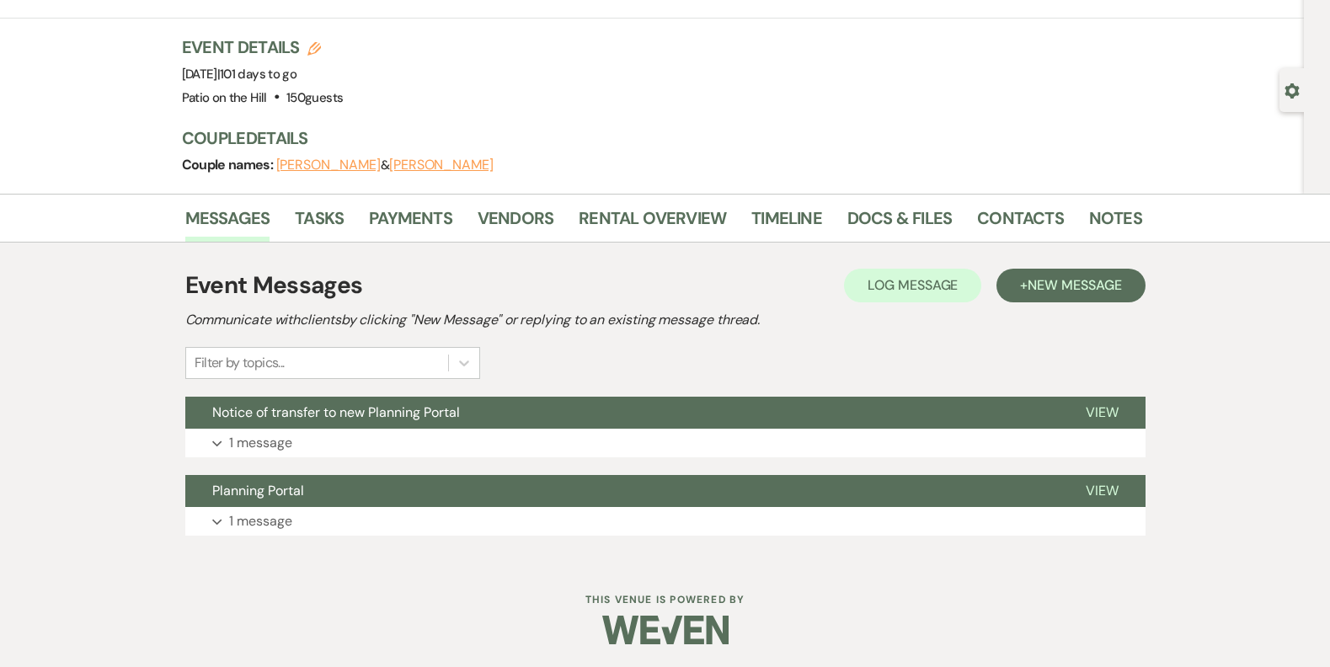
scroll to position [86, 0]
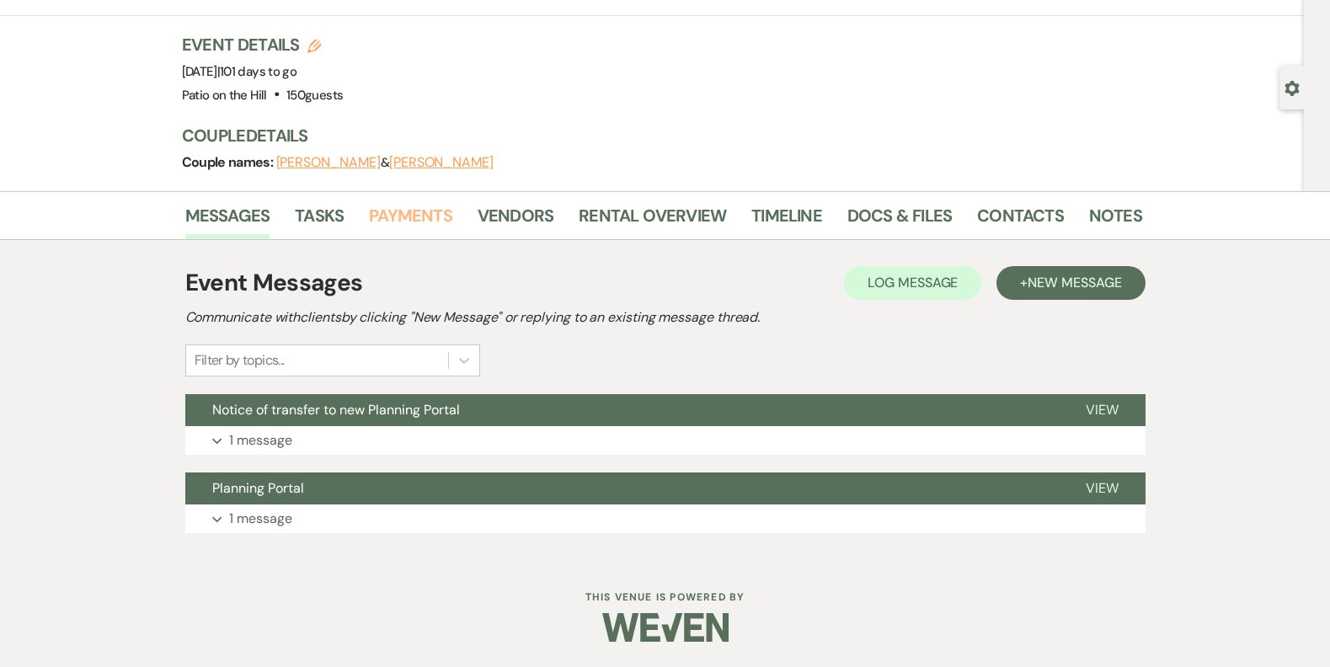
click at [403, 221] on link "Payments" at bounding box center [410, 220] width 83 height 37
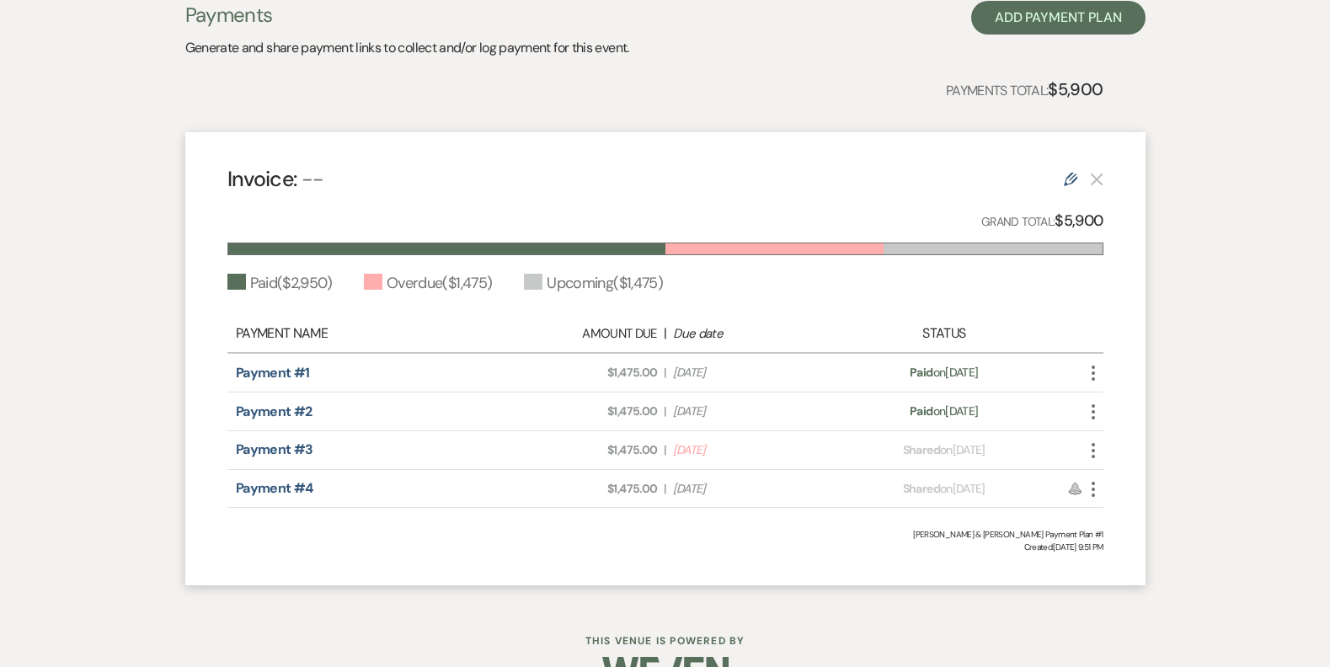
scroll to position [403, 0]
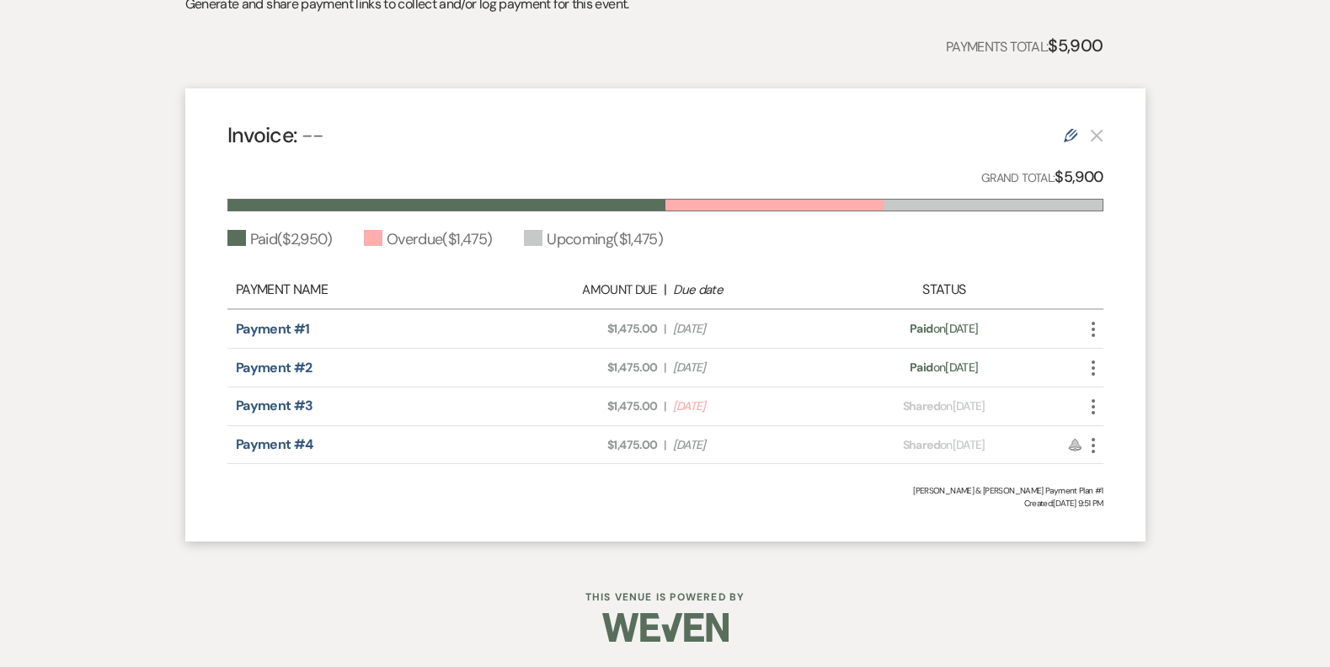
click at [215, 518] on div "Invoice: -- Edit Grand Total: $5,900 Paid ( $2,950 ) Overdue ( $1,475 ) Upcomin…" at bounding box center [665, 315] width 960 height 454
click at [205, 520] on div "Invoice: -- Edit Grand Total: $5,900 Paid ( $2,950 ) Overdue ( $1,475 ) Upcomin…" at bounding box center [665, 315] width 960 height 454
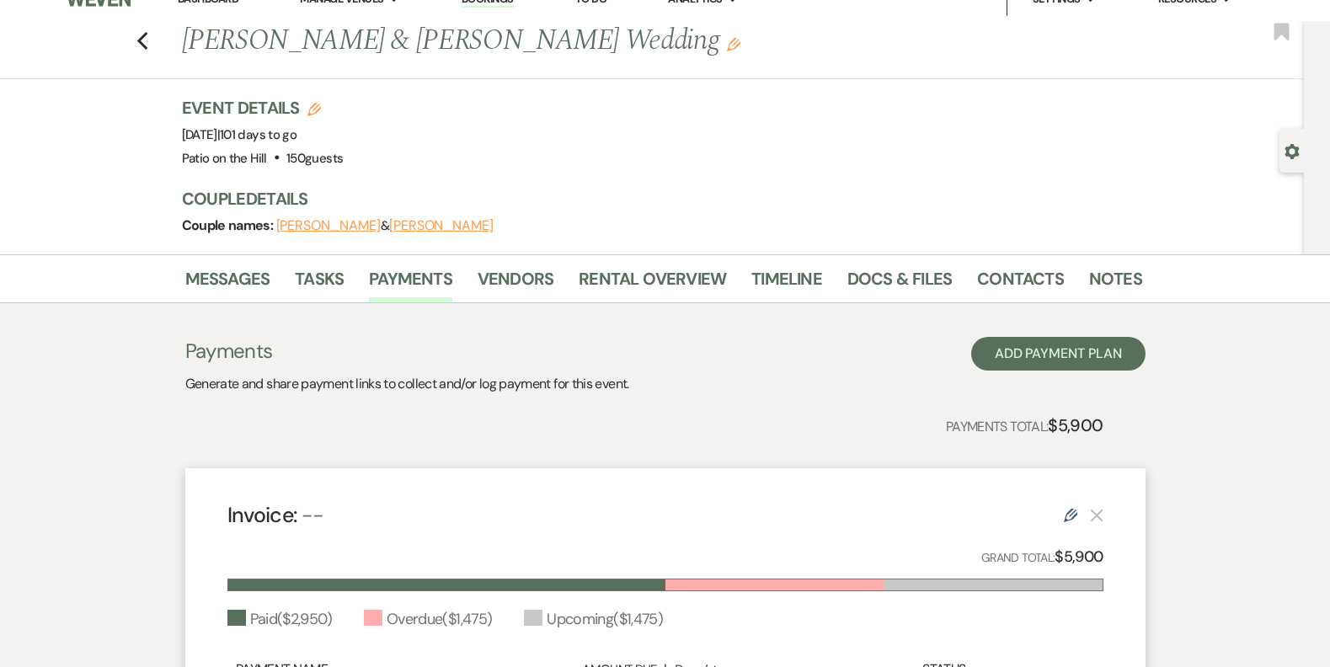
scroll to position [0, 0]
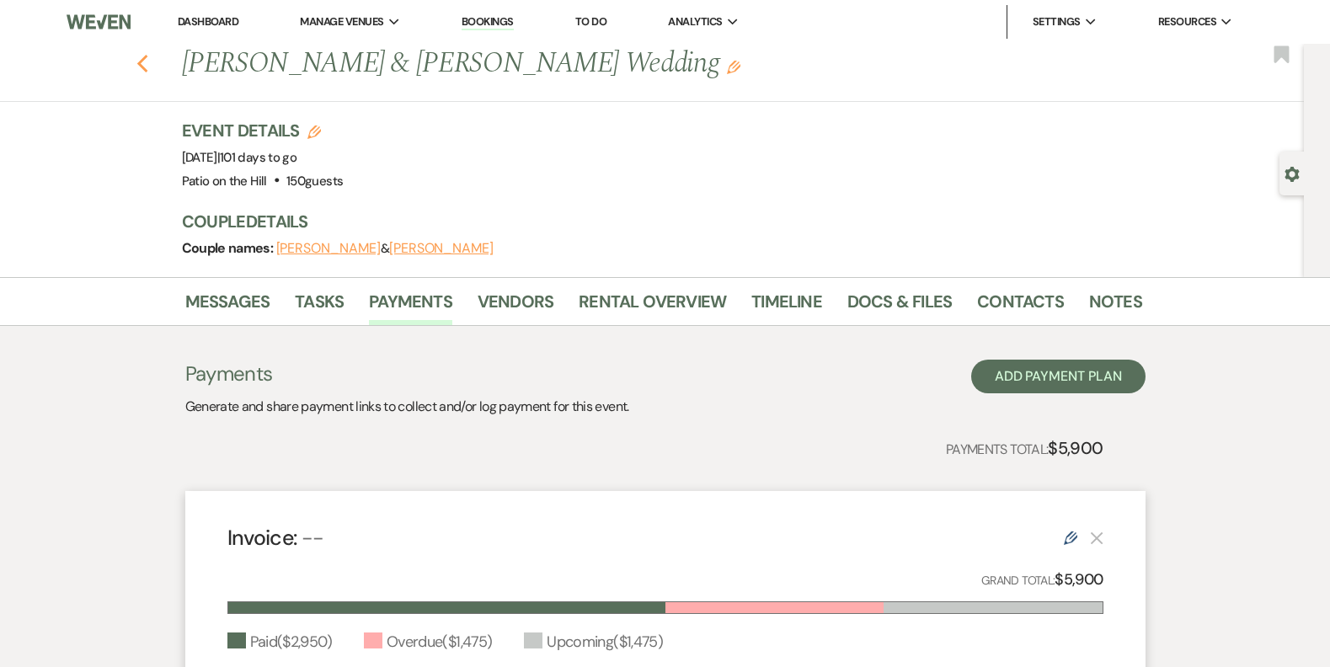
click at [147, 68] on use "button" at bounding box center [141, 64] width 11 height 19
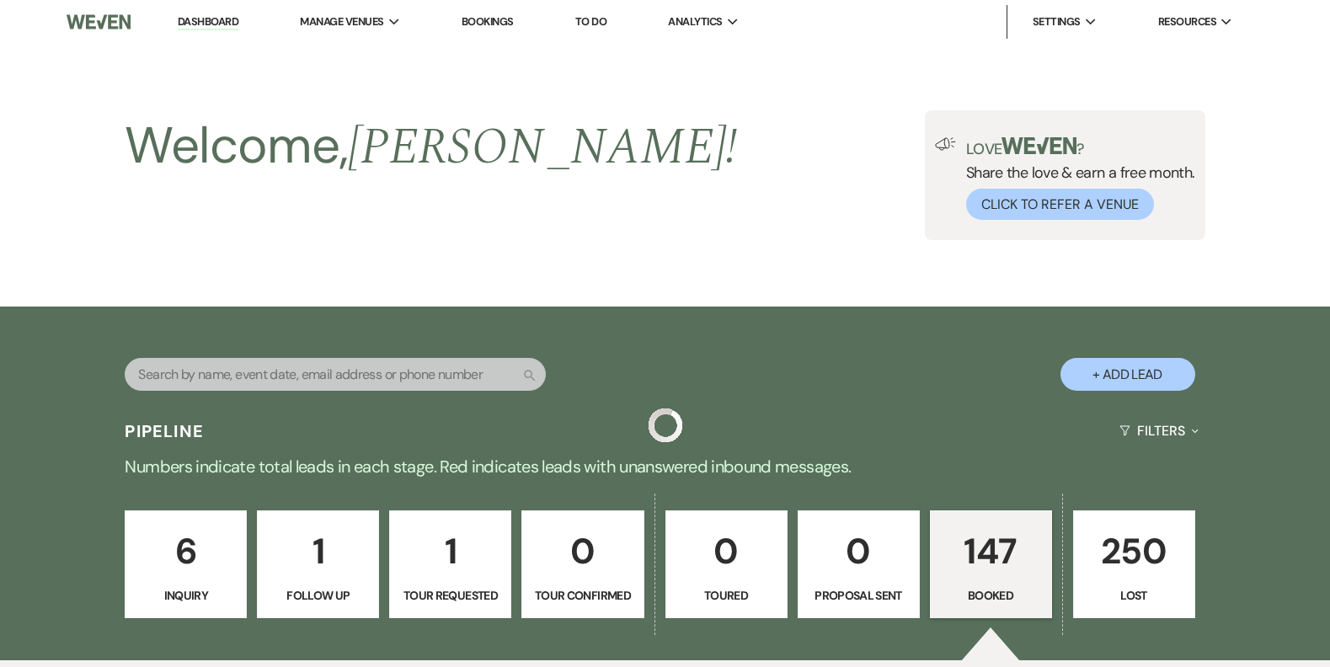
scroll to position [1768, 0]
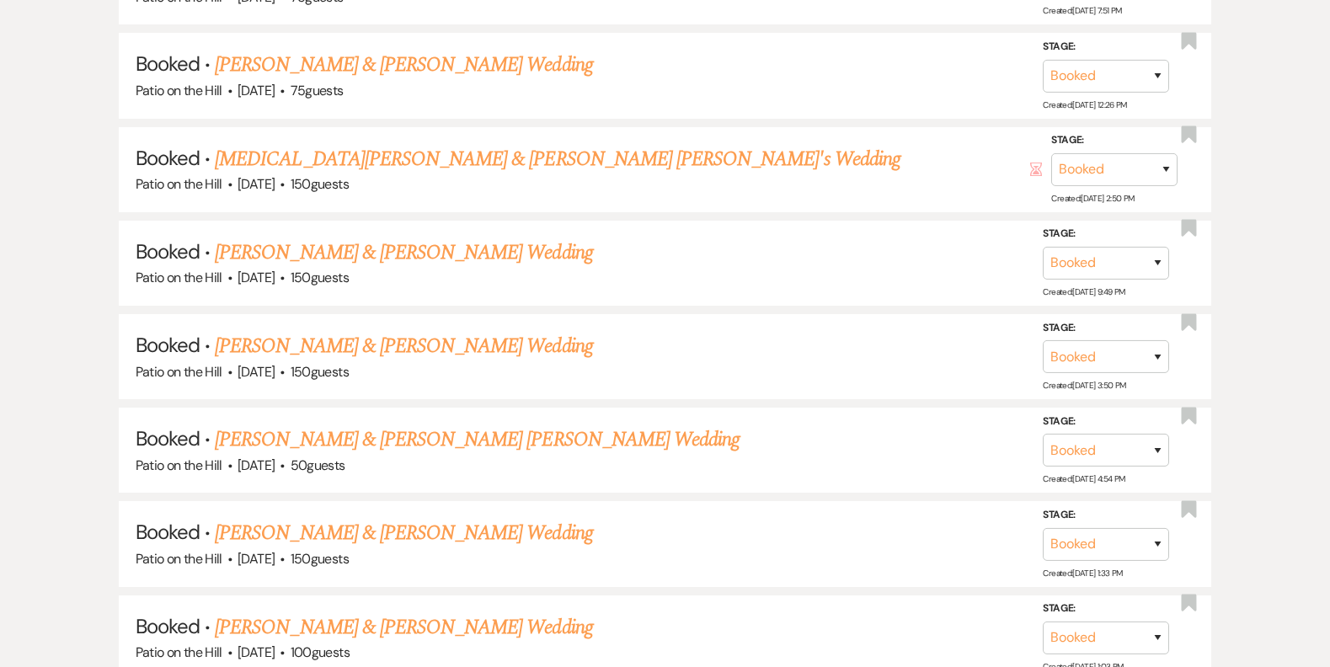
drag, startPoint x: 35, startPoint y: 389, endPoint x: 51, endPoint y: 388, distance: 16.0
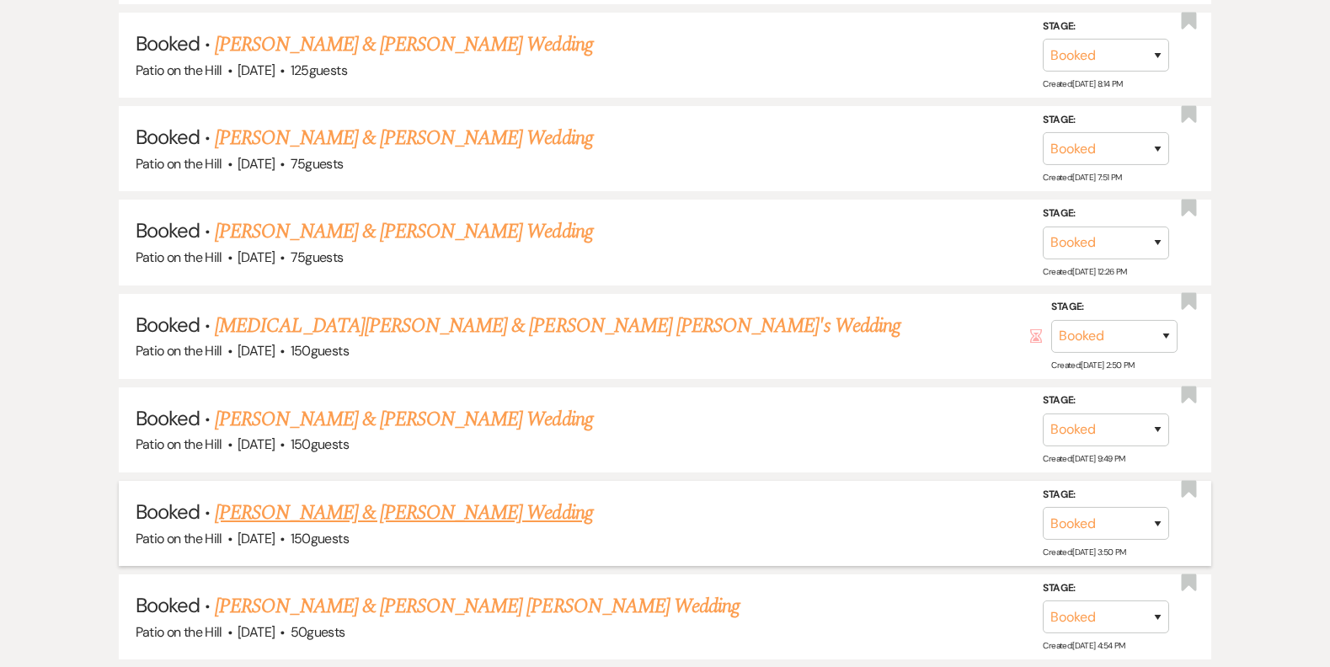
scroll to position [1600, 0]
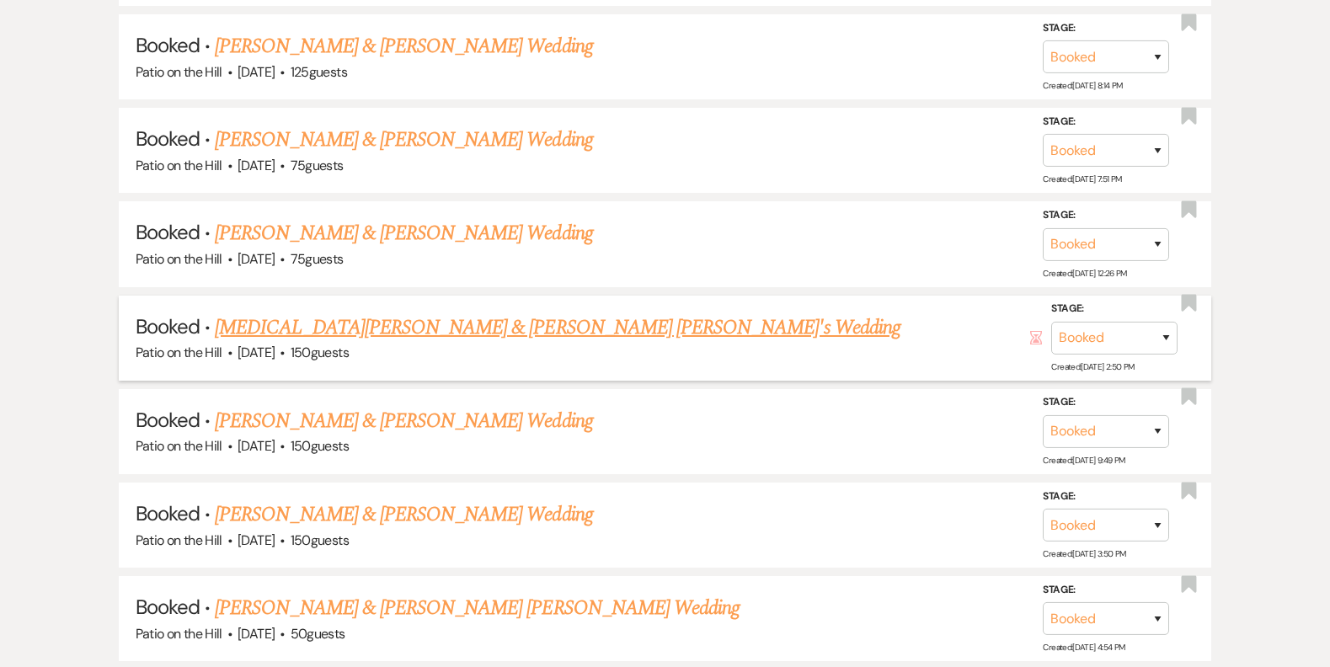
click at [285, 331] on link "[MEDICAL_DATA][PERSON_NAME] & [PERSON_NAME] [PERSON_NAME]'s Wedding" at bounding box center [557, 327] width 685 height 30
select select "5"
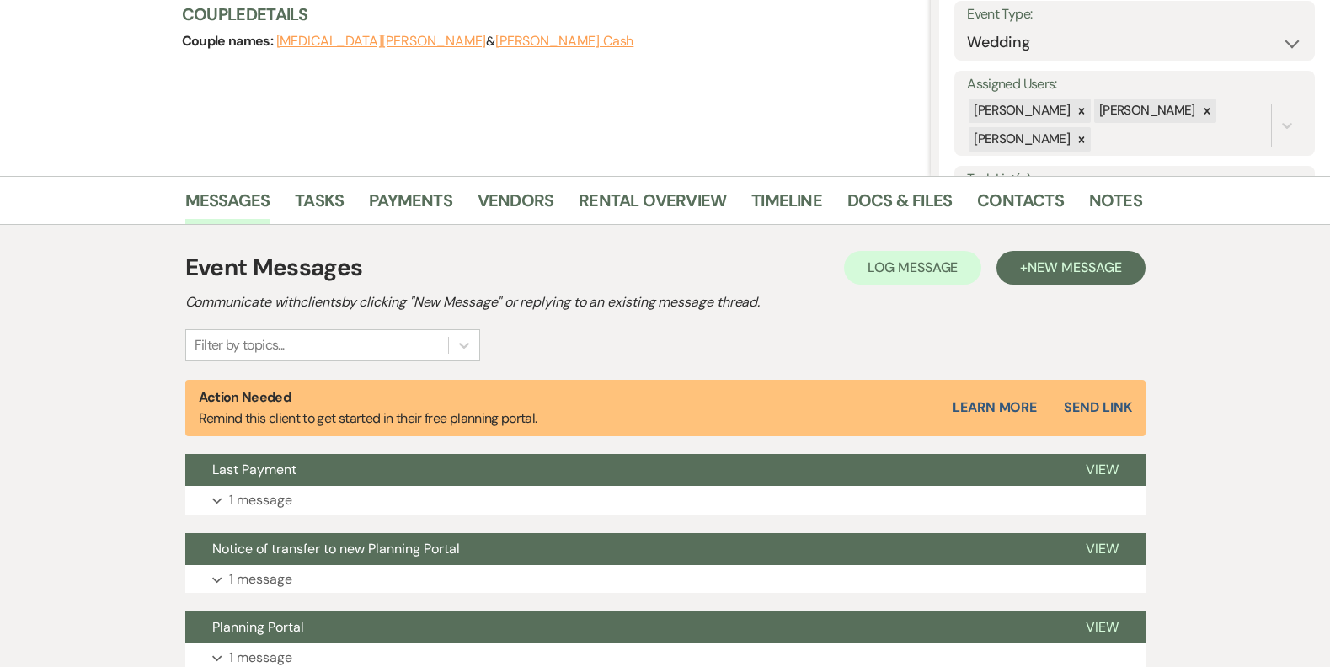
scroll to position [211, 0]
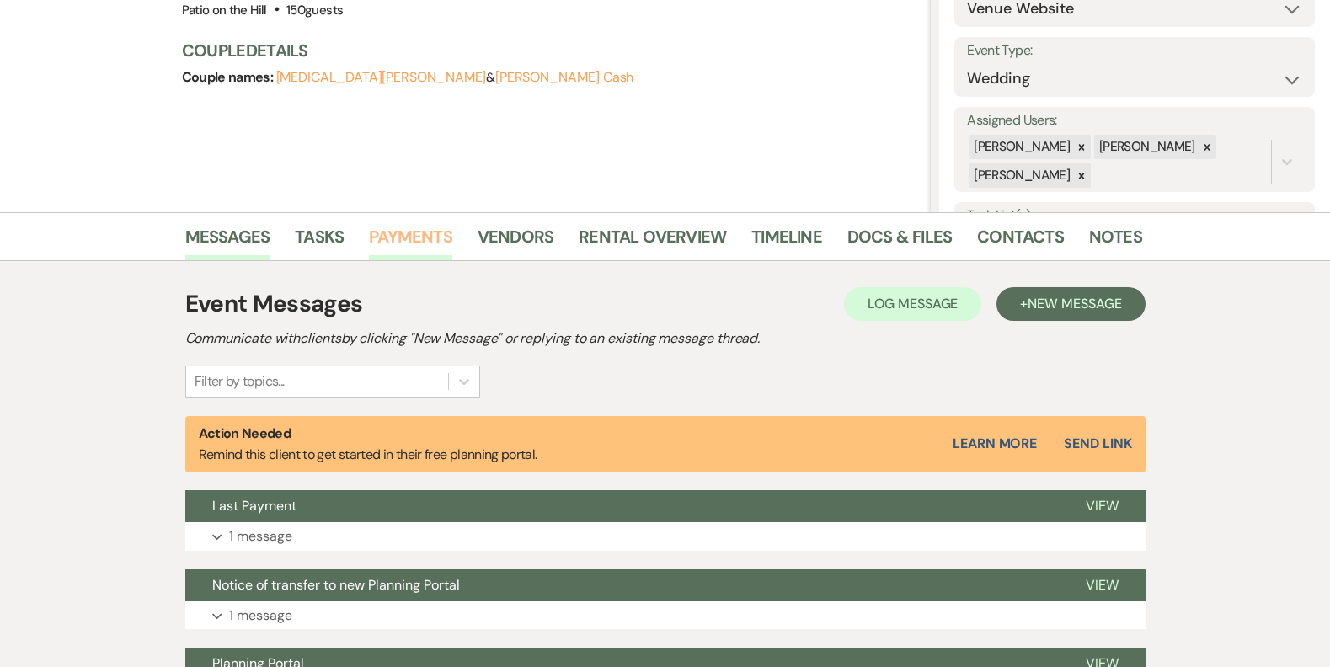
click at [404, 240] on link "Payments" at bounding box center [410, 241] width 83 height 37
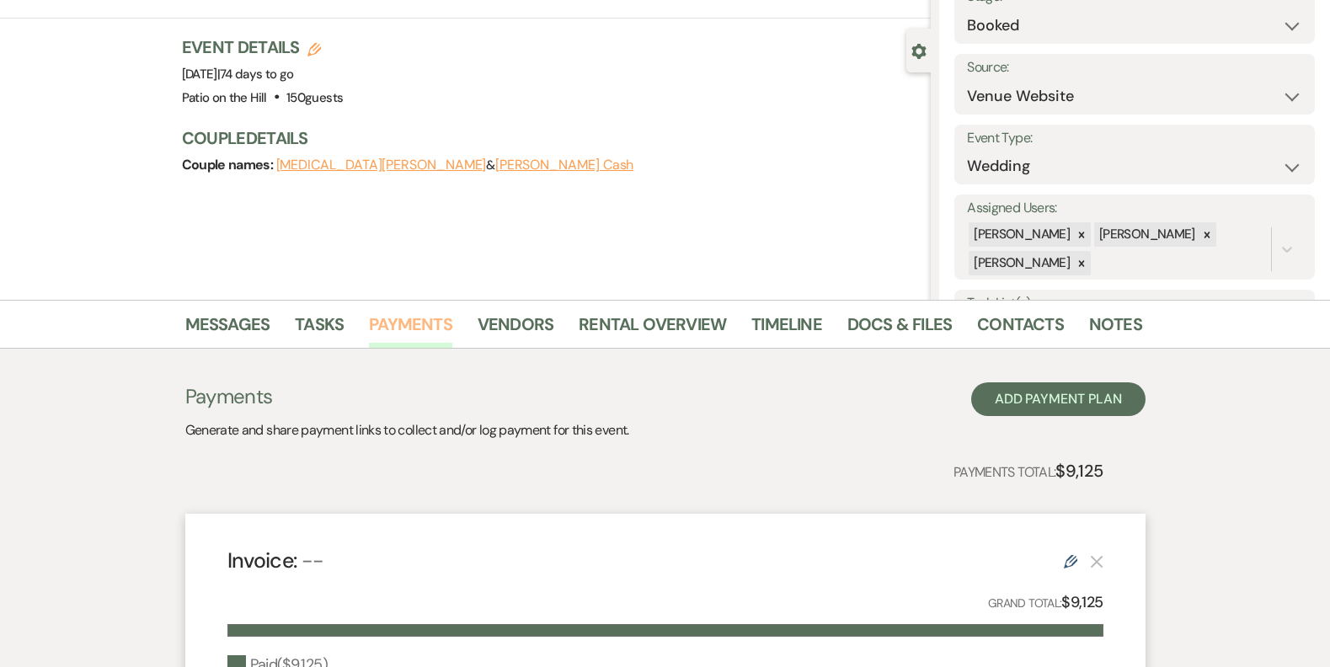
scroll to position [120, 0]
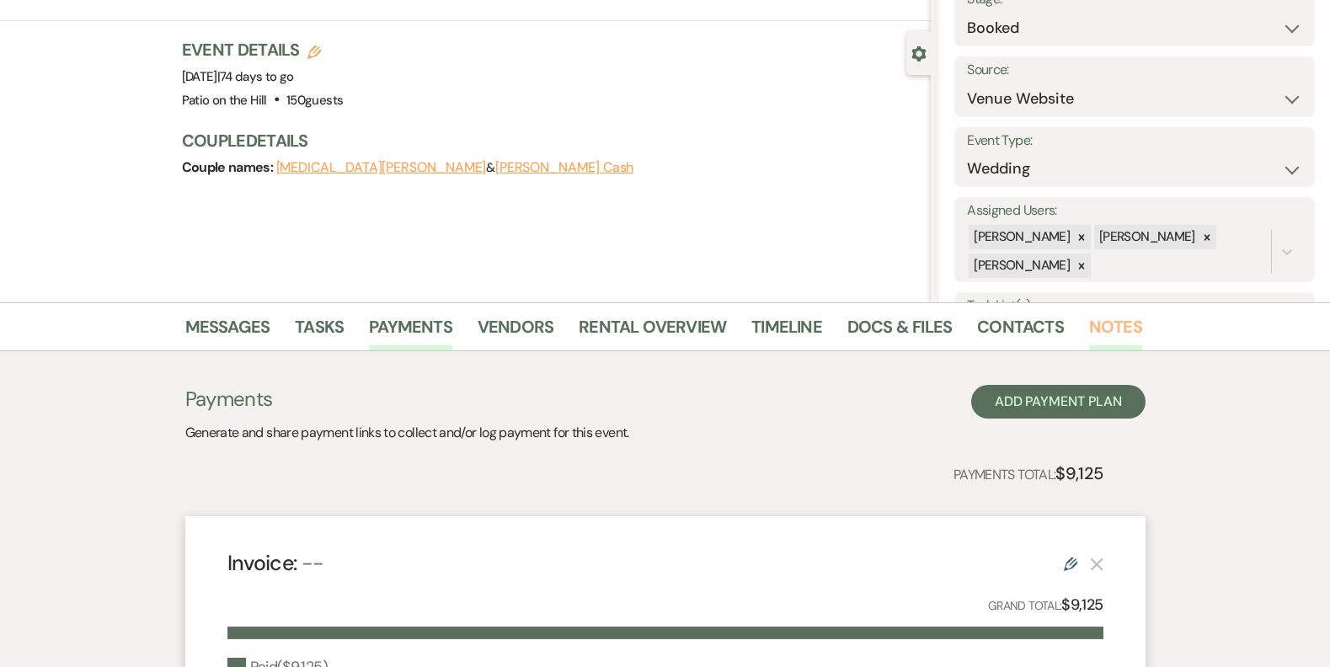
click at [1117, 331] on link "Notes" at bounding box center [1115, 331] width 53 height 37
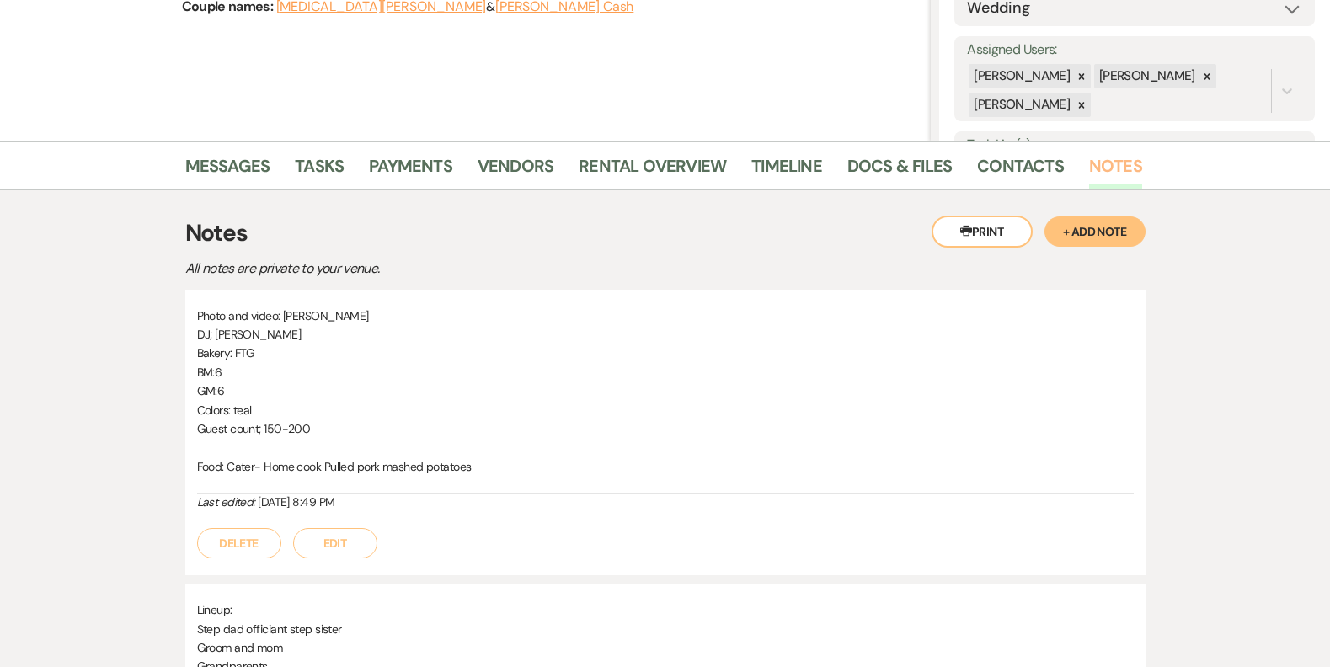
scroll to position [280, 0]
click at [767, 171] on link "Timeline" at bounding box center [786, 171] width 71 height 37
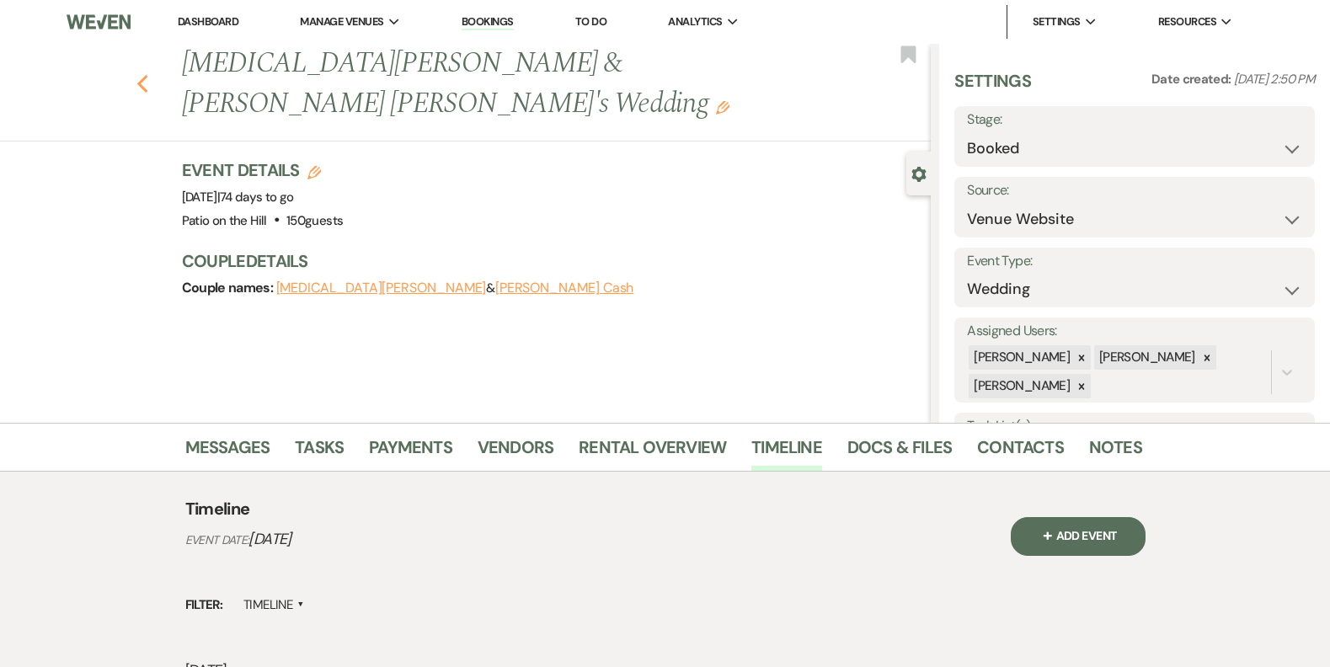
click at [147, 75] on use "button" at bounding box center [141, 84] width 11 height 19
